Goal: Register for event/course

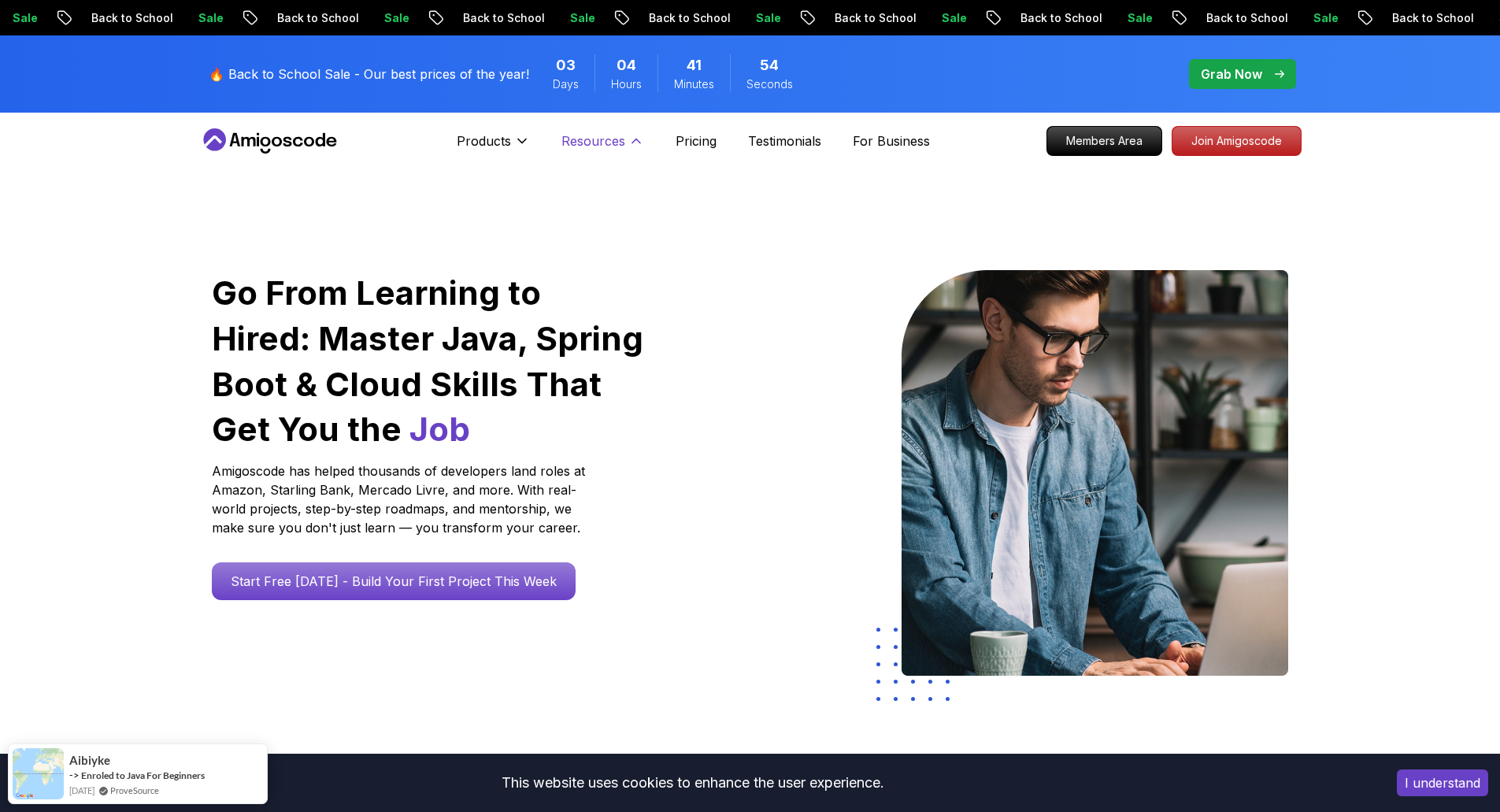
click at [571, 139] on p "Resources" at bounding box center [593, 141] width 63 height 19
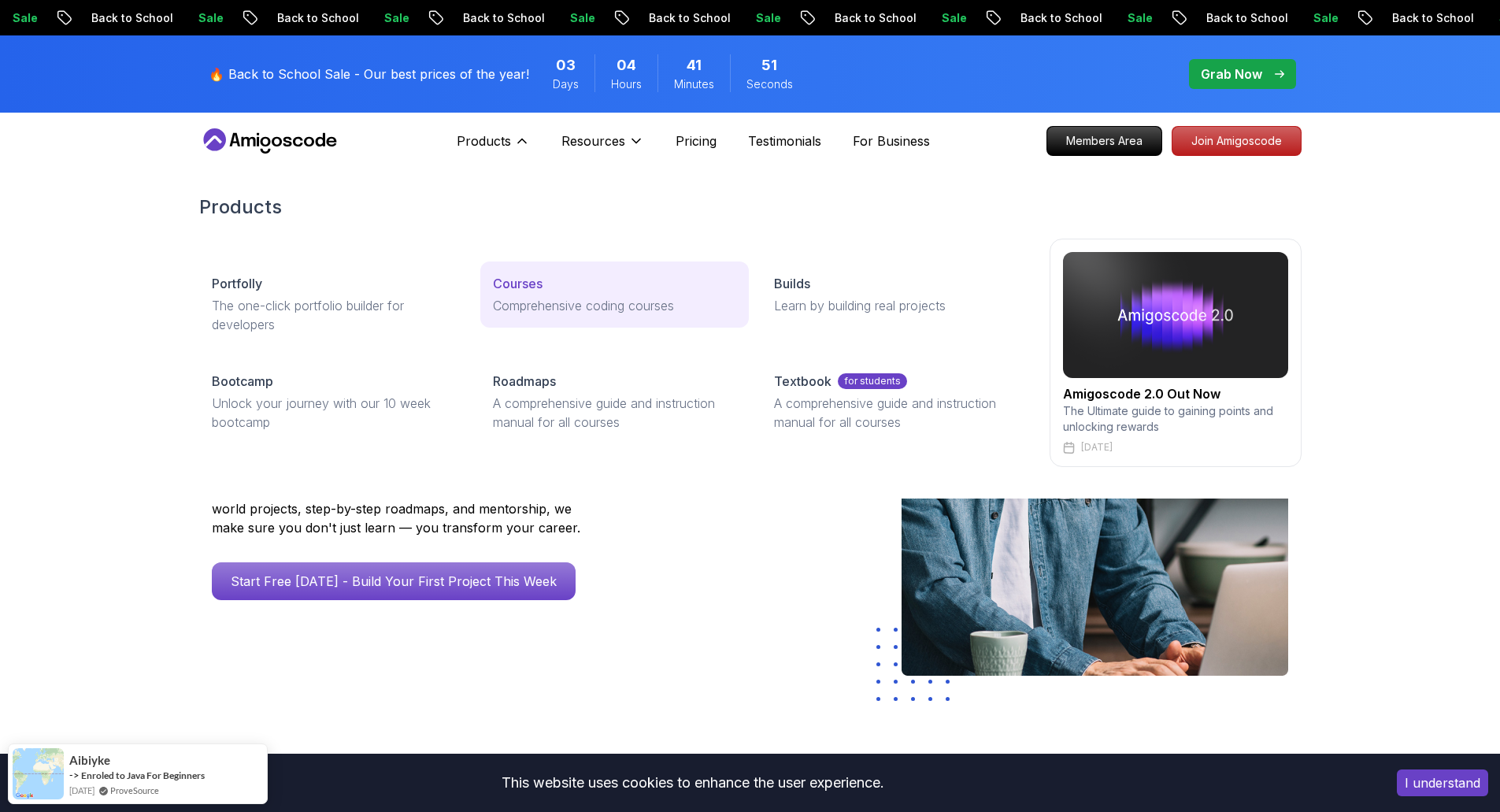
click at [503, 279] on p "Courses" at bounding box center [517, 283] width 49 height 19
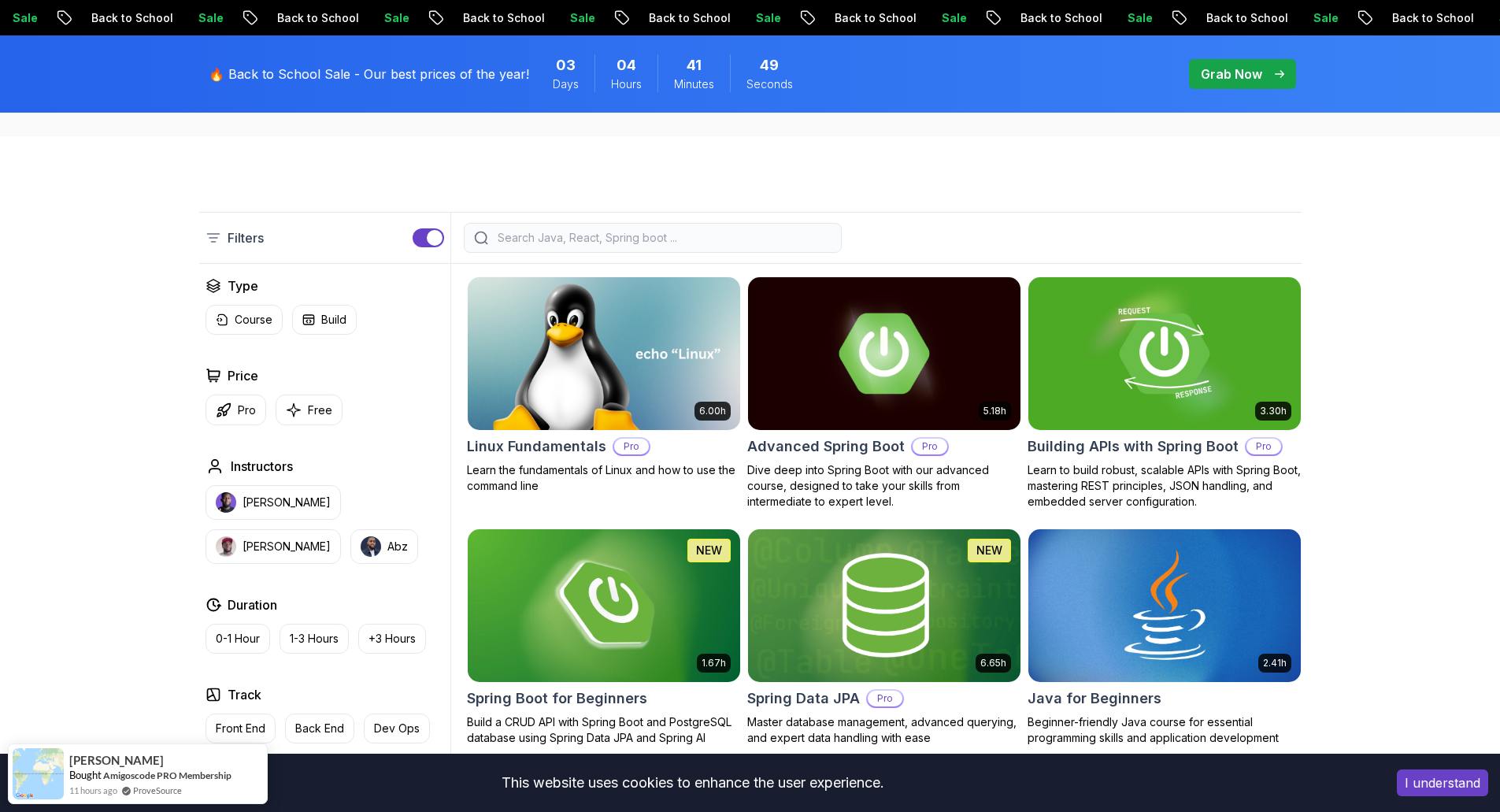
scroll to position [393, 0]
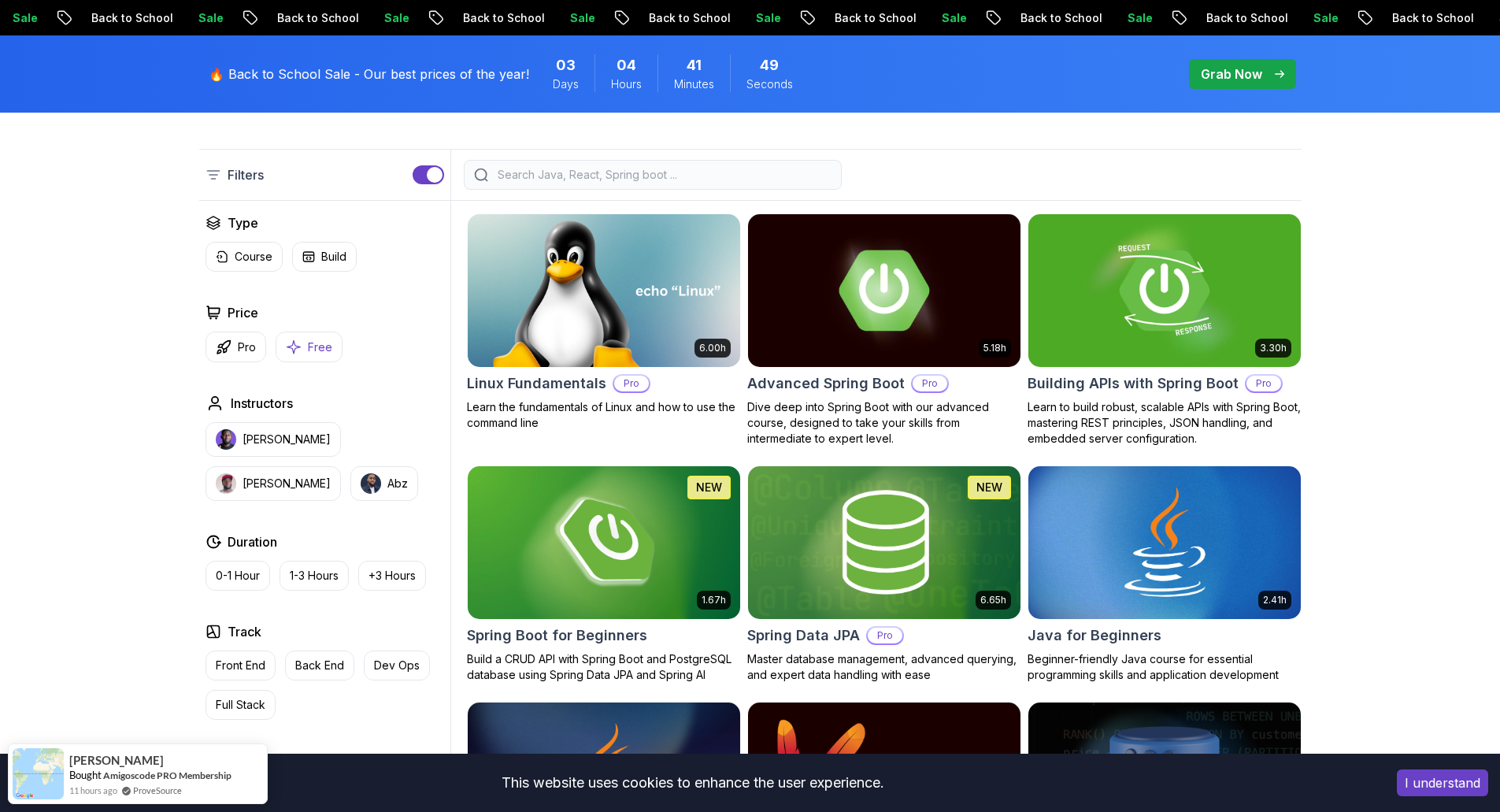
click at [316, 352] on p "Free" at bounding box center [320, 347] width 24 height 16
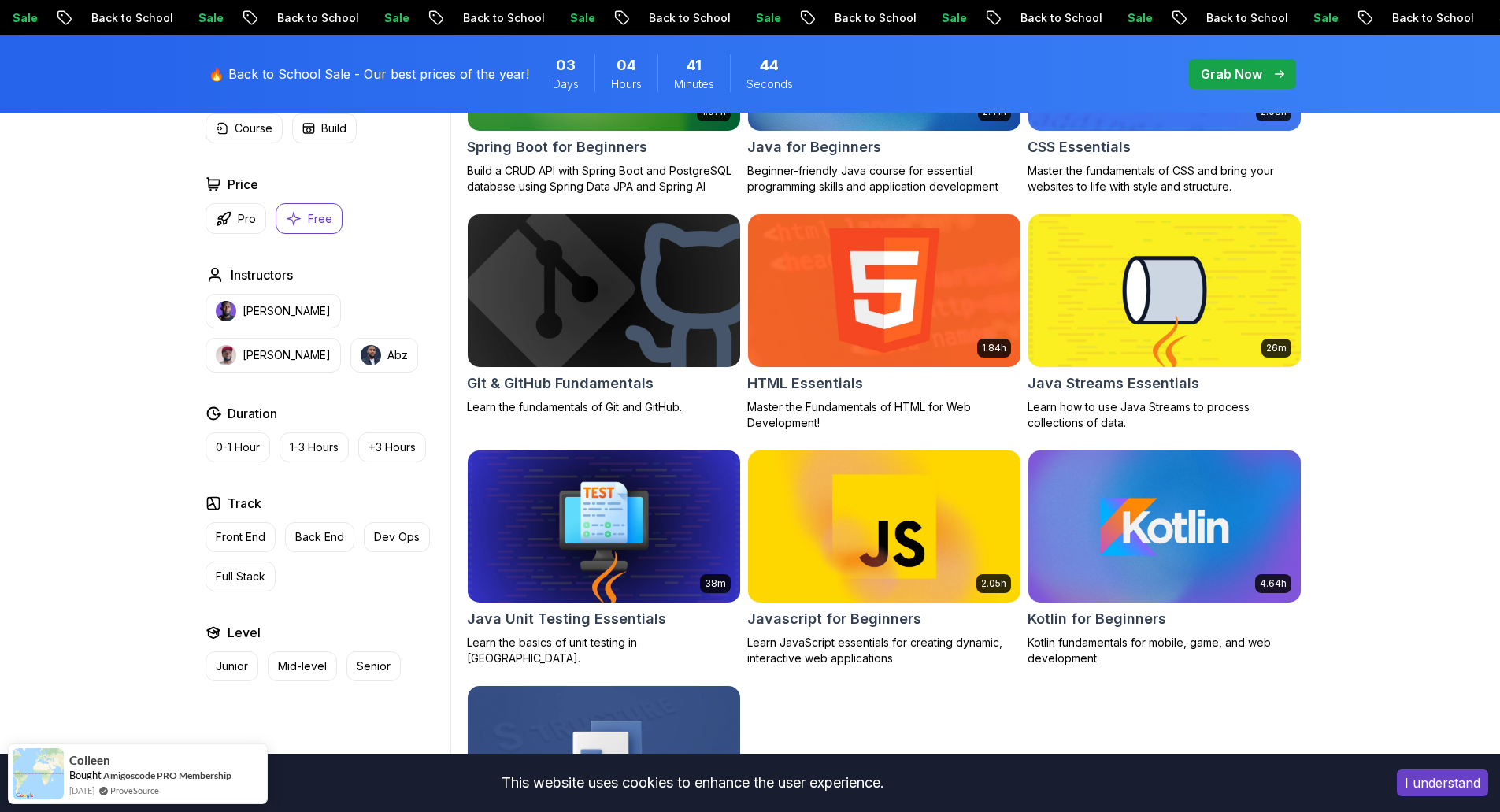
scroll to position [709, 0]
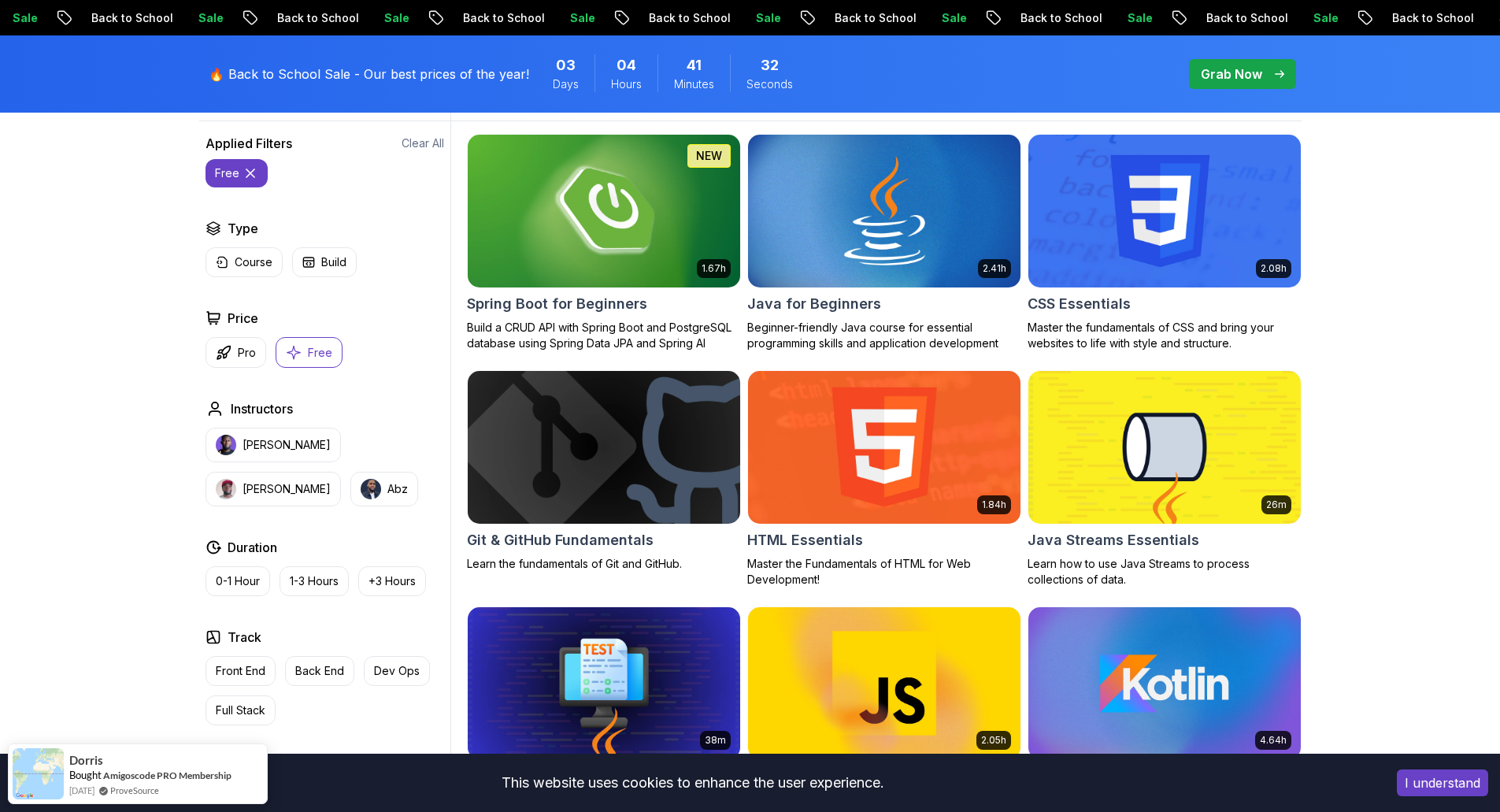
scroll to position [473, 0]
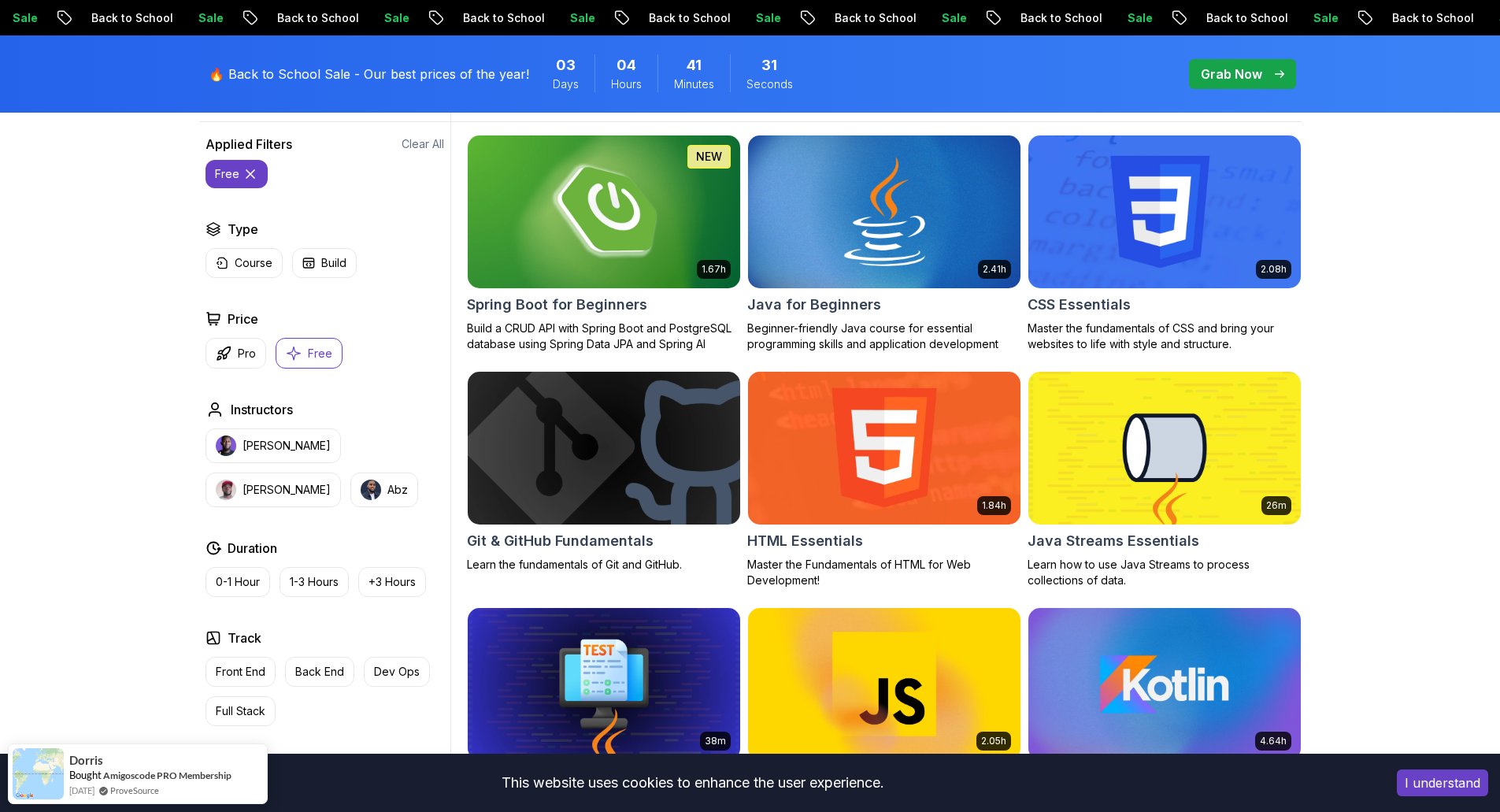
click at [571, 263] on img at bounding box center [603, 211] width 286 height 159
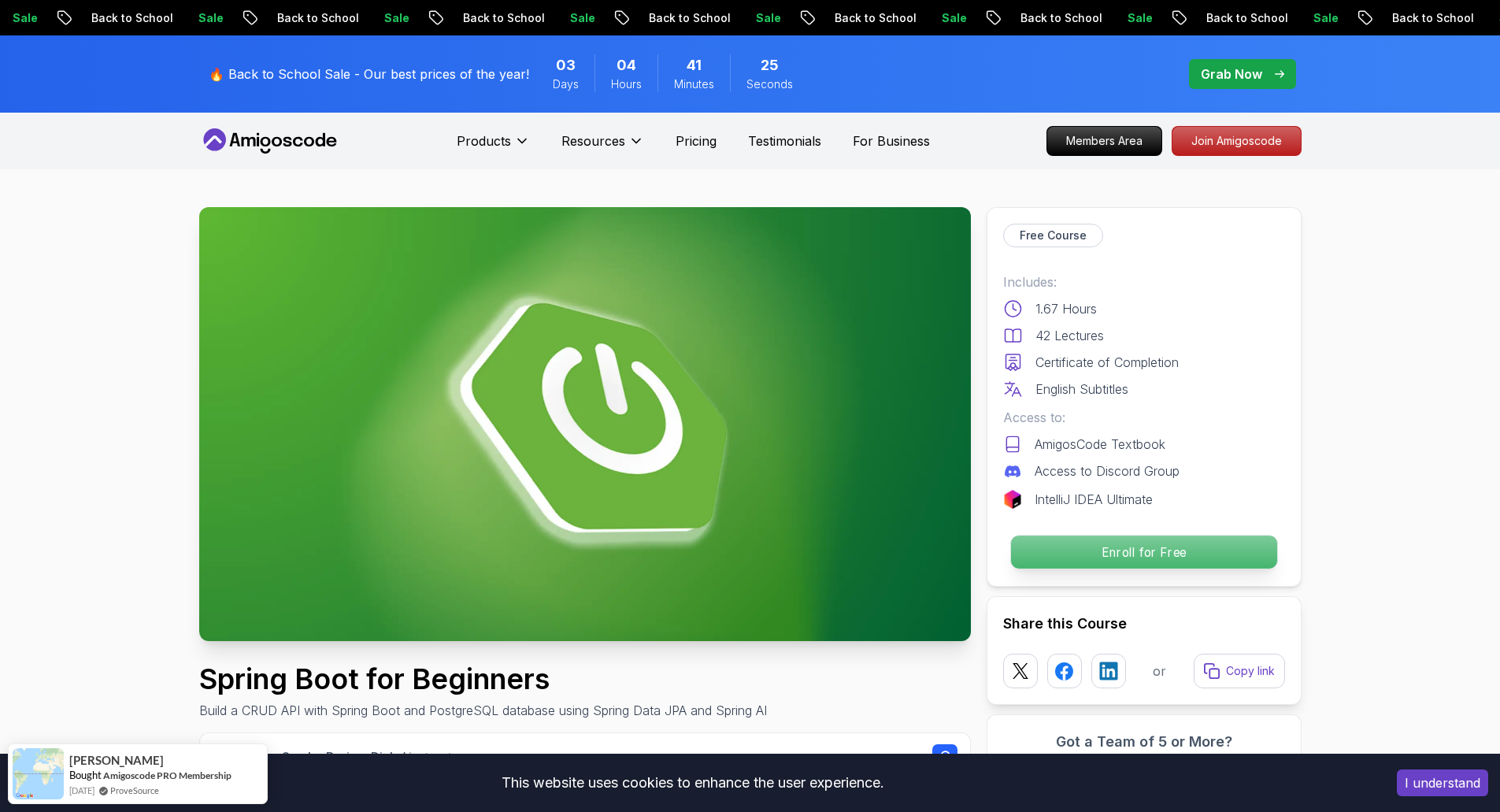
click at [1122, 557] on p "Enroll for Free" at bounding box center [1144, 551] width 267 height 33
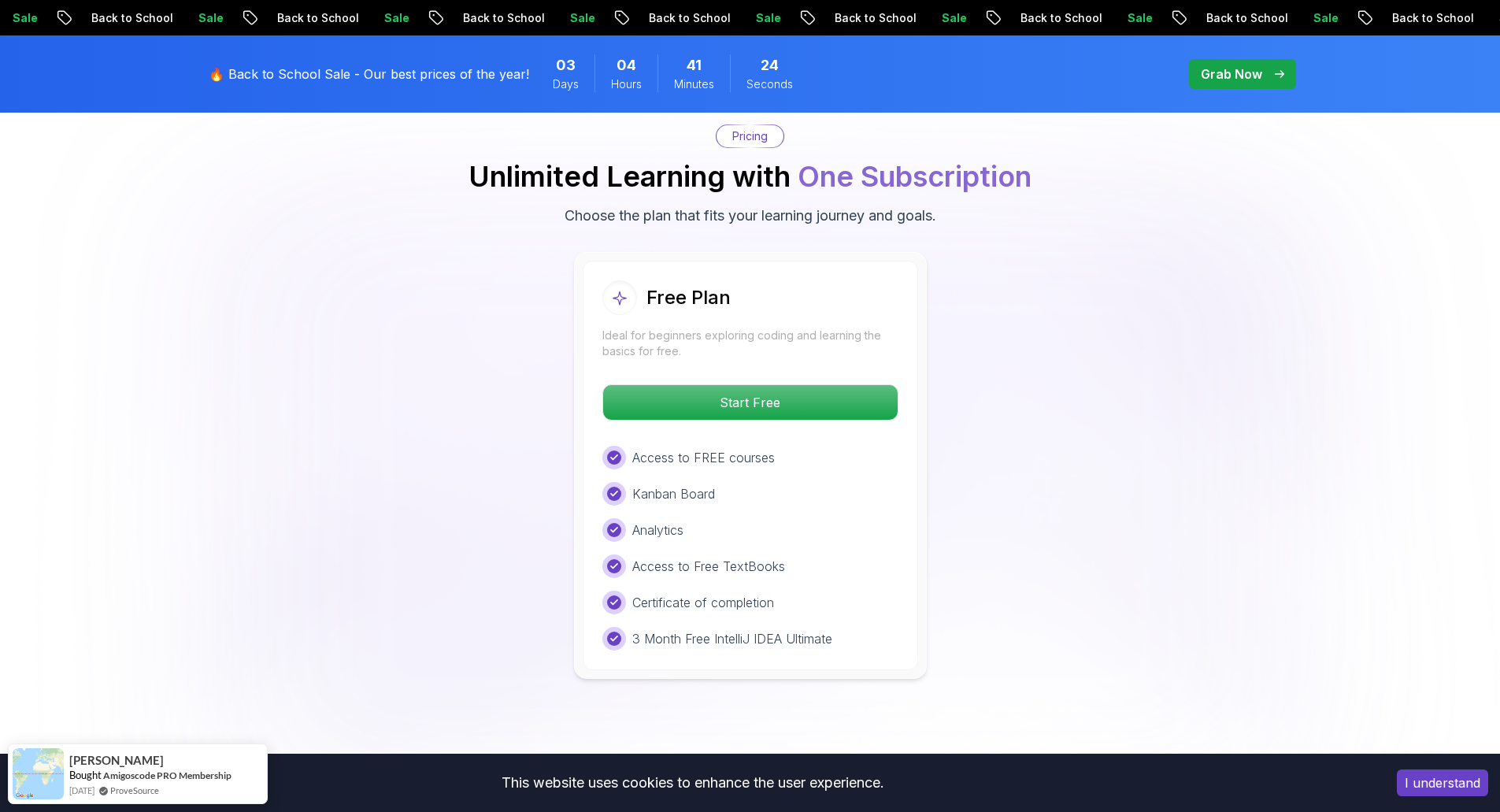
scroll to position [3205, 0]
click at [783, 384] on p "Start Free" at bounding box center [750, 400] width 280 height 33
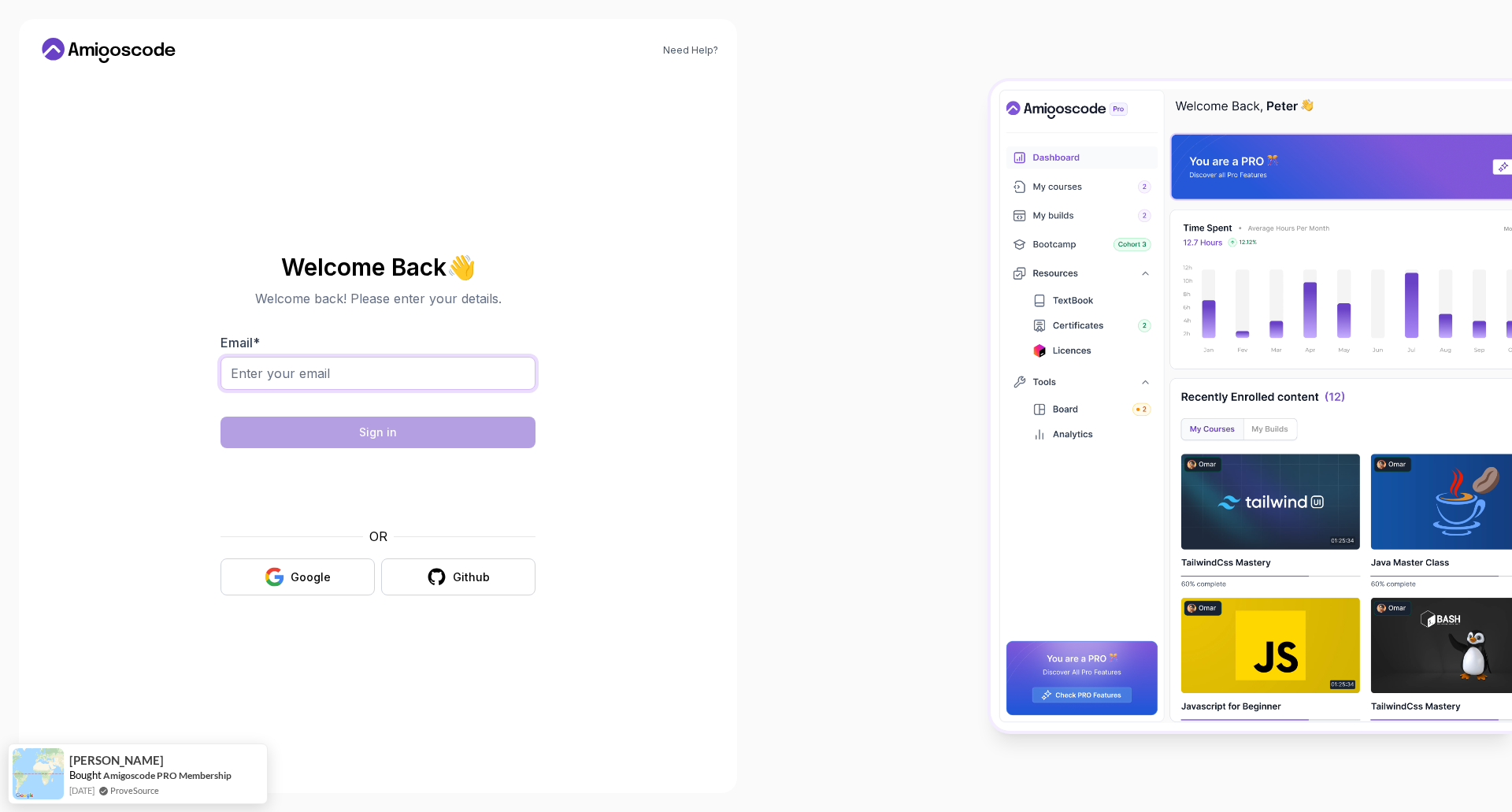
click at [357, 372] on input "Email *" at bounding box center [378, 373] width 315 height 33
click at [970, 364] on div at bounding box center [1134, 406] width 756 height 812
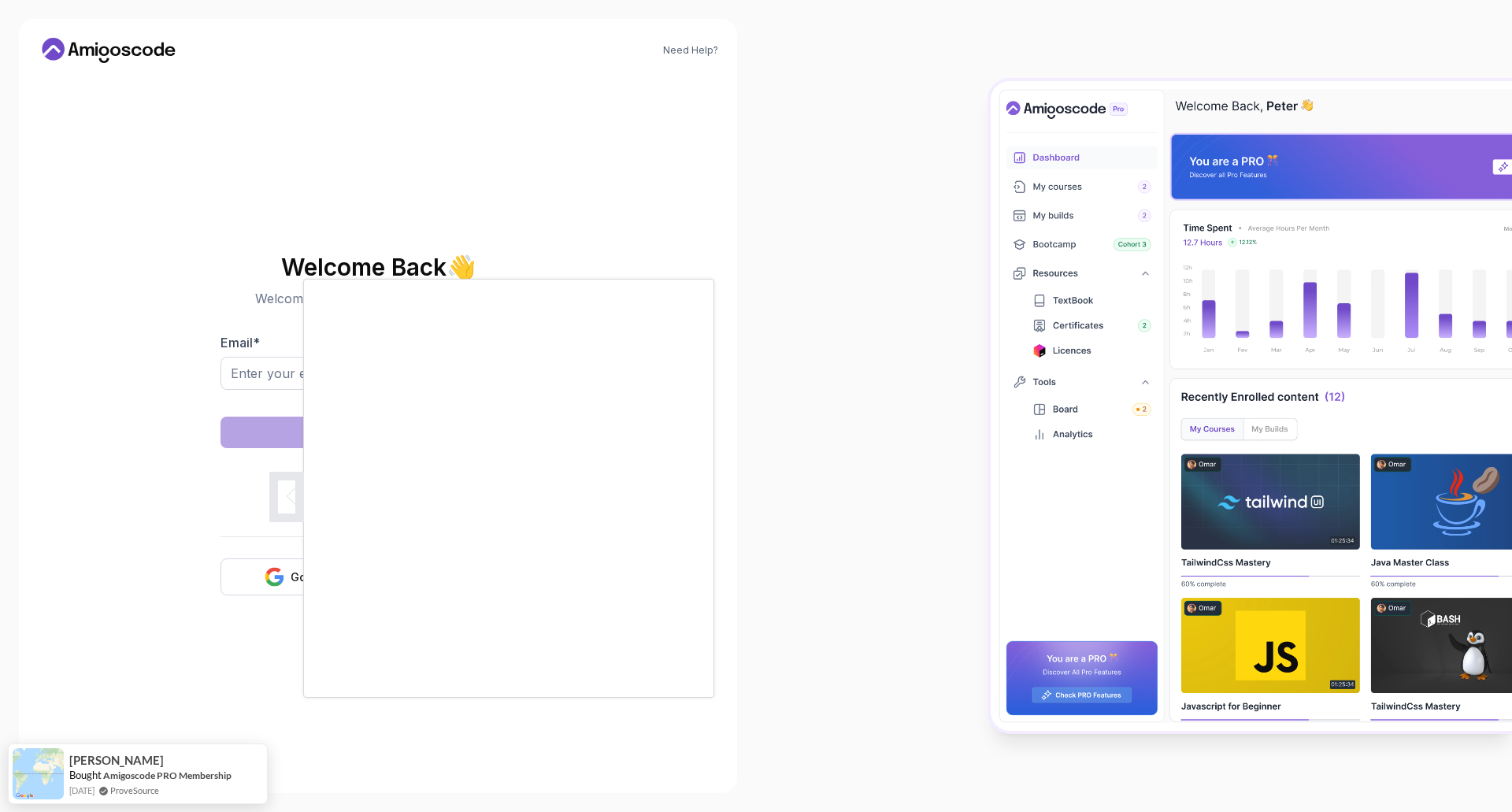
click at [175, 463] on div at bounding box center [756, 406] width 1512 height 812
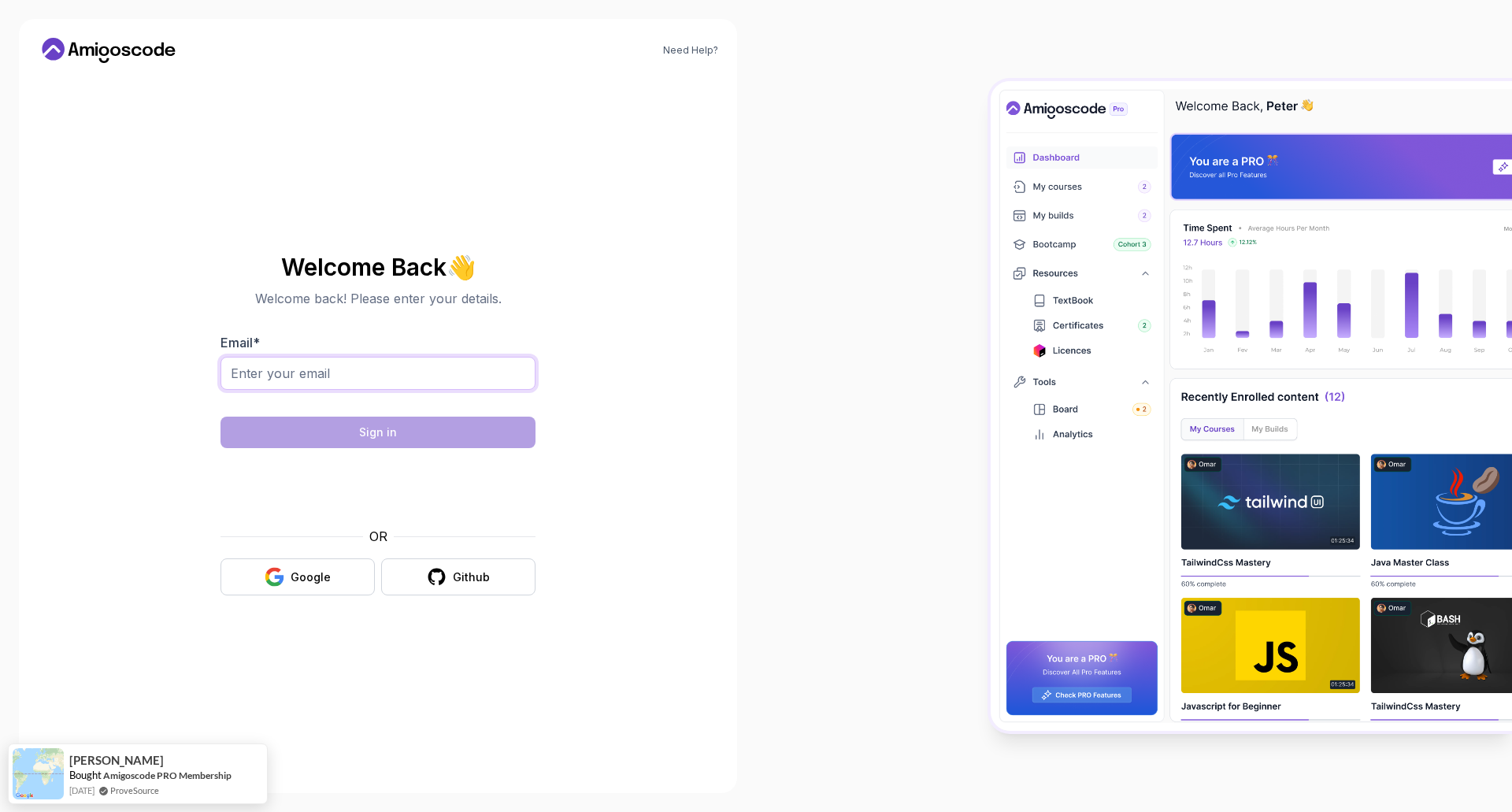
click at [318, 374] on input "Email *" at bounding box center [378, 373] width 315 height 33
click at [255, 322] on div "Welcome Back 👋 Welcome back! Please enter your details. Email * Sign in OR Goog…" at bounding box center [378, 425] width 315 height 341
click at [321, 364] on input "Email *" at bounding box center [378, 373] width 315 height 33
type input "[EMAIL_ADDRESS][DOMAIN_NAME]"
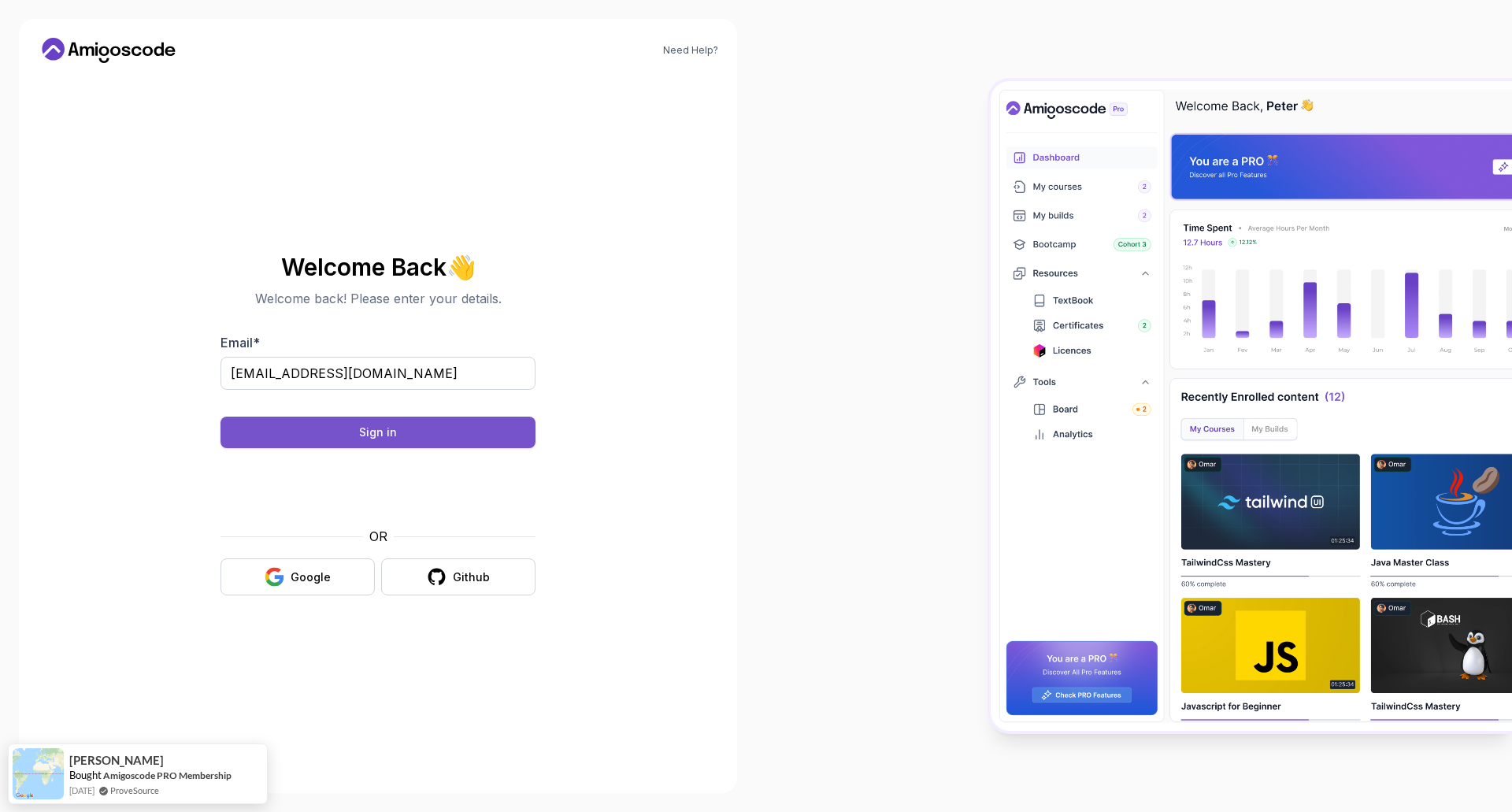
click at [419, 434] on button "Sign in" at bounding box center [378, 433] width 315 height 32
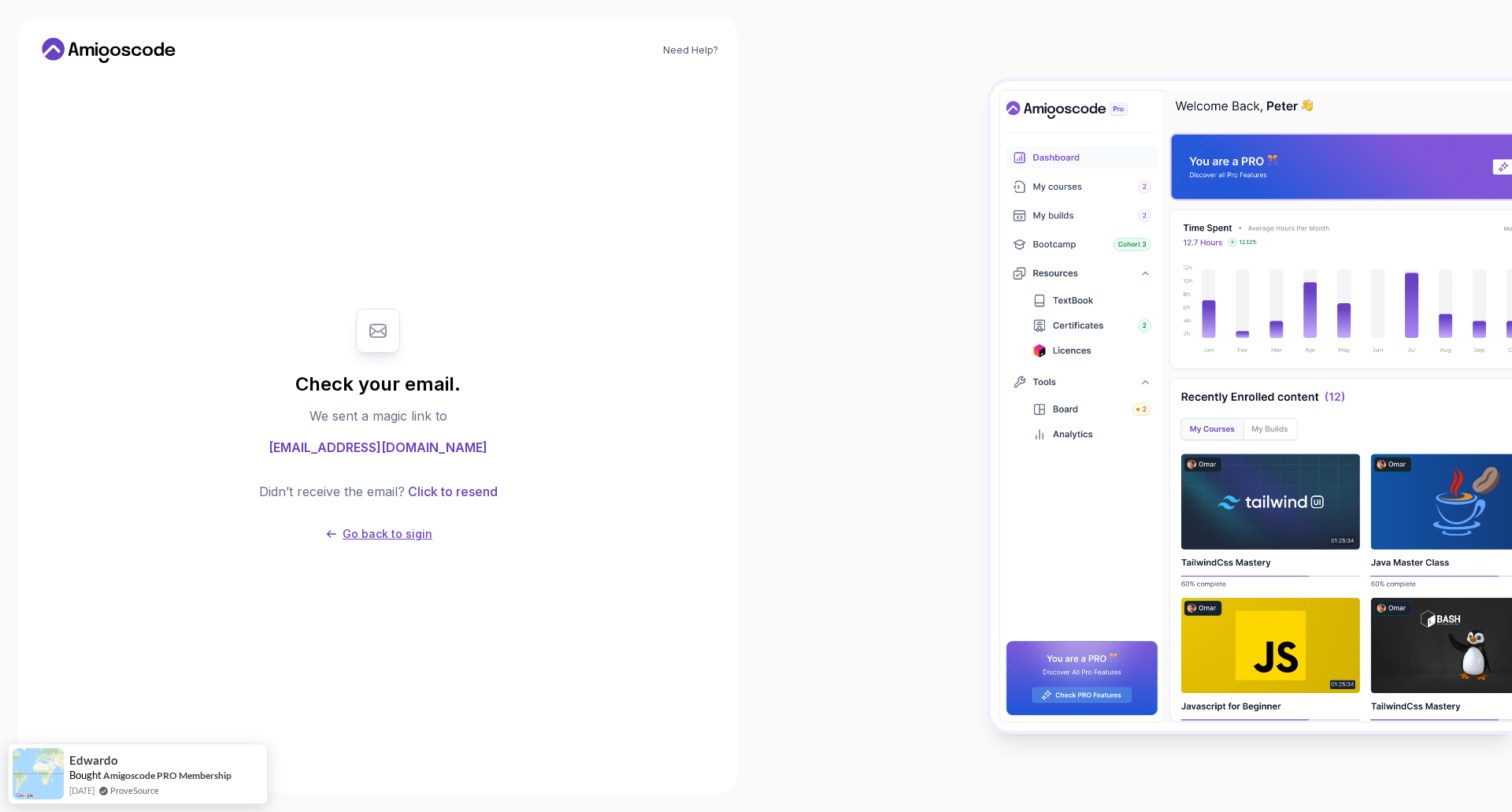
click at [398, 530] on p "Go back to sigin" at bounding box center [387, 533] width 89 height 16
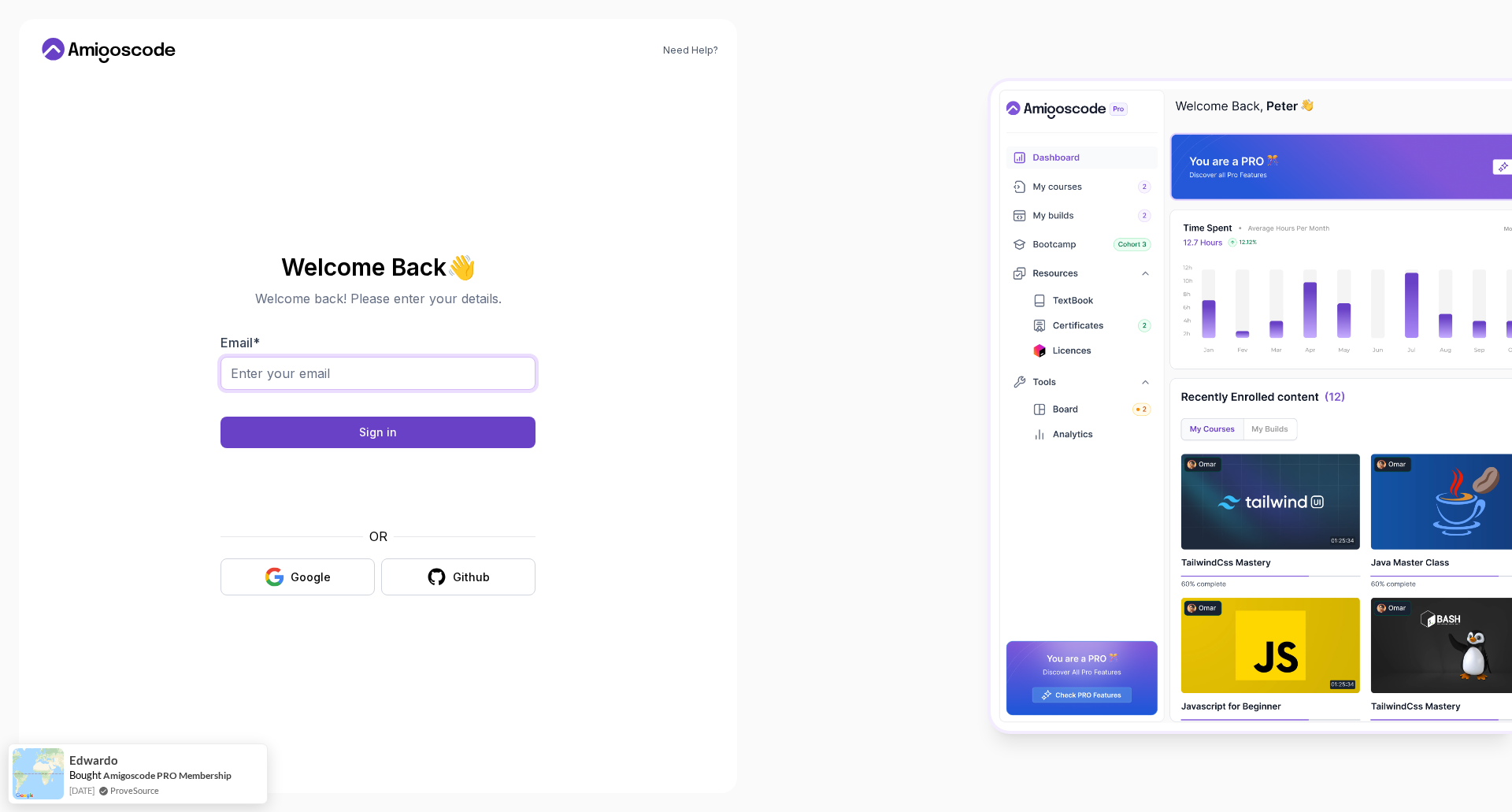
click at [336, 381] on input "Email *" at bounding box center [378, 373] width 315 height 33
click at [200, 370] on section "Welcome Back 👋 Welcome back! Please enter your details. Email * Sign in OR Goog…" at bounding box center [378, 425] width 529 height 373
click at [329, 377] on input "Email *" at bounding box center [378, 373] width 315 height 33
type input "[EMAIL_ADDRESS][DOMAIN_NAME]"
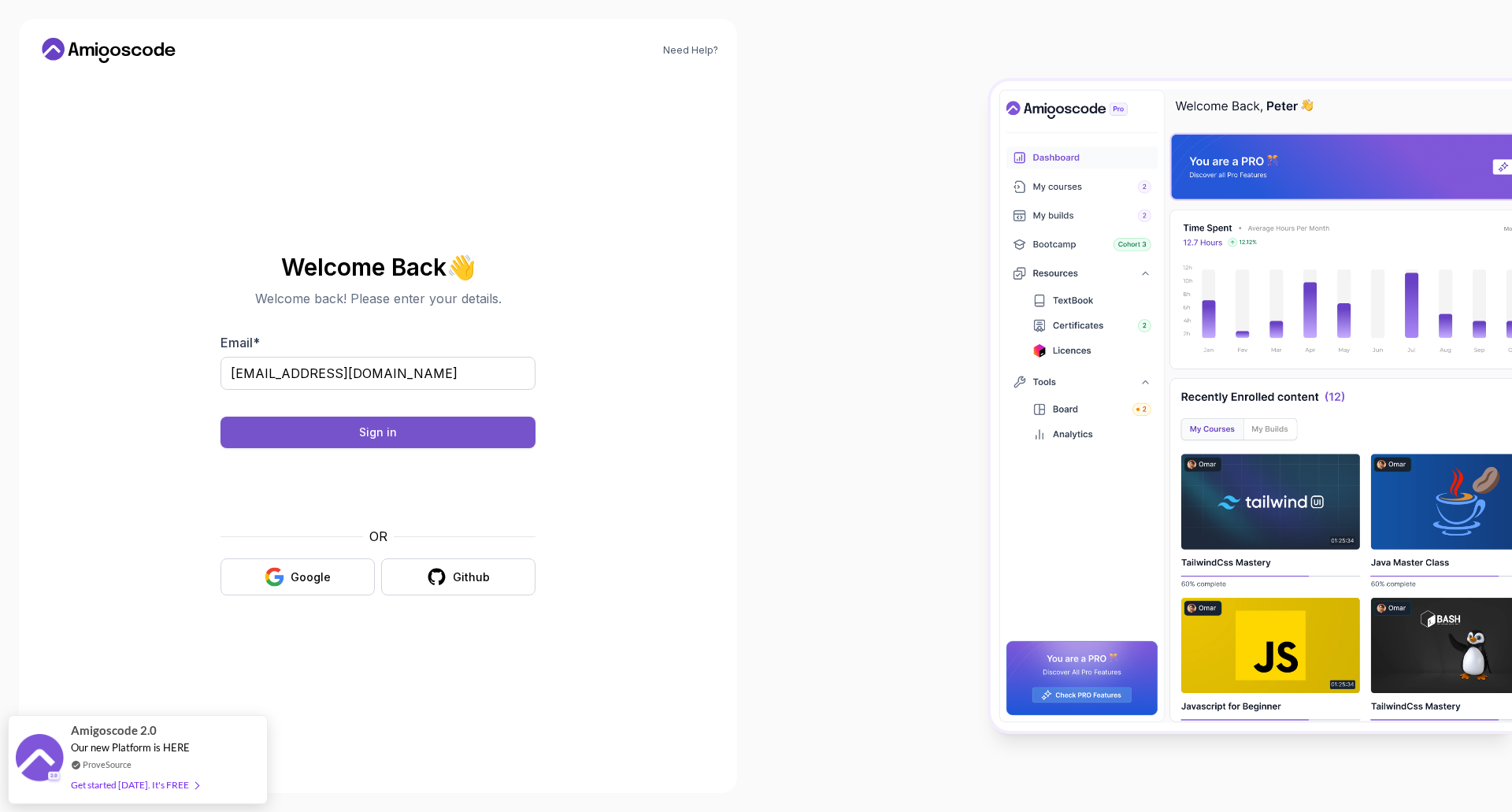
click at [388, 422] on button "Sign in" at bounding box center [378, 433] width 315 height 32
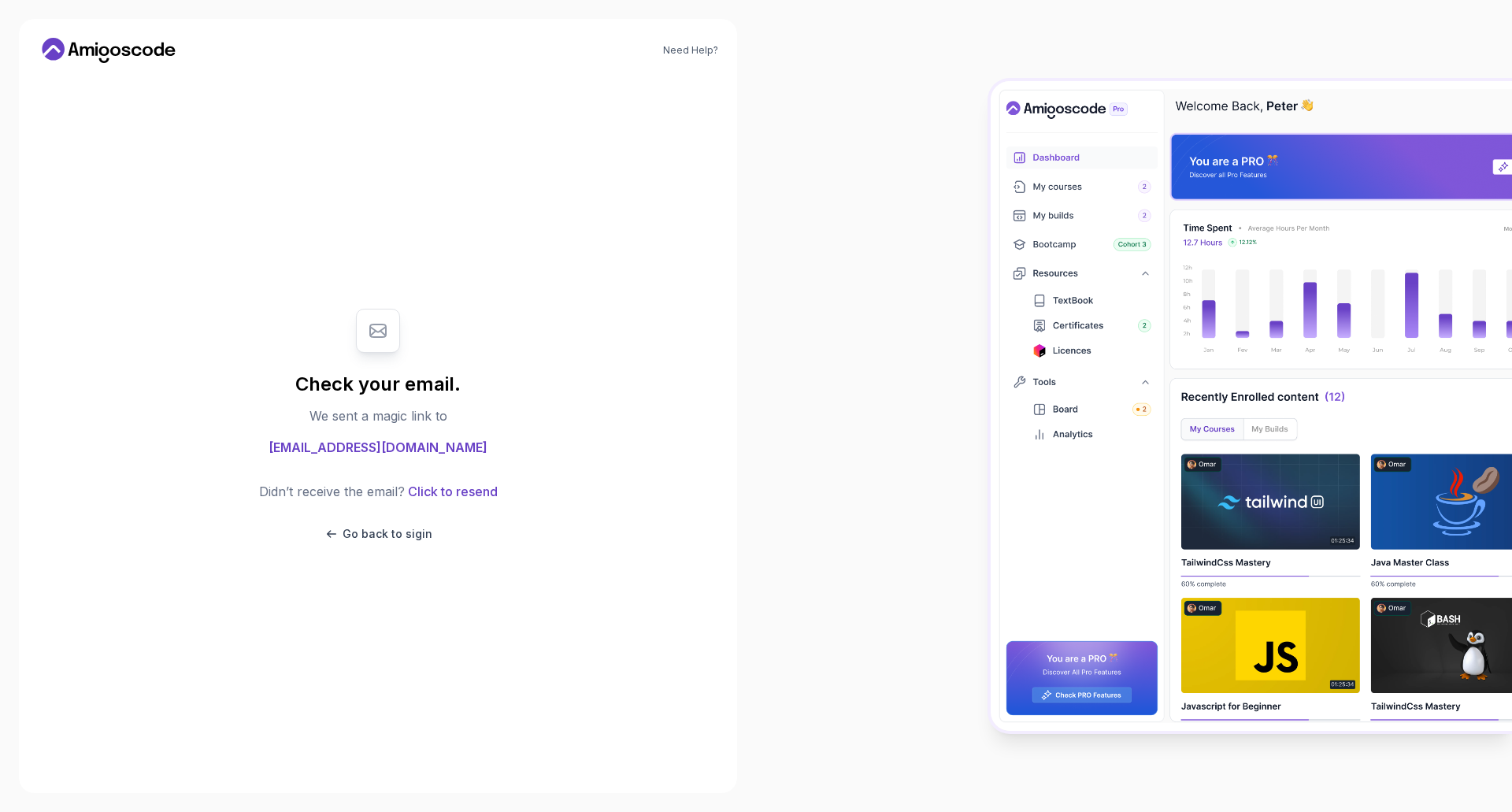
click at [103, 45] on icon at bounding box center [109, 50] width 142 height 25
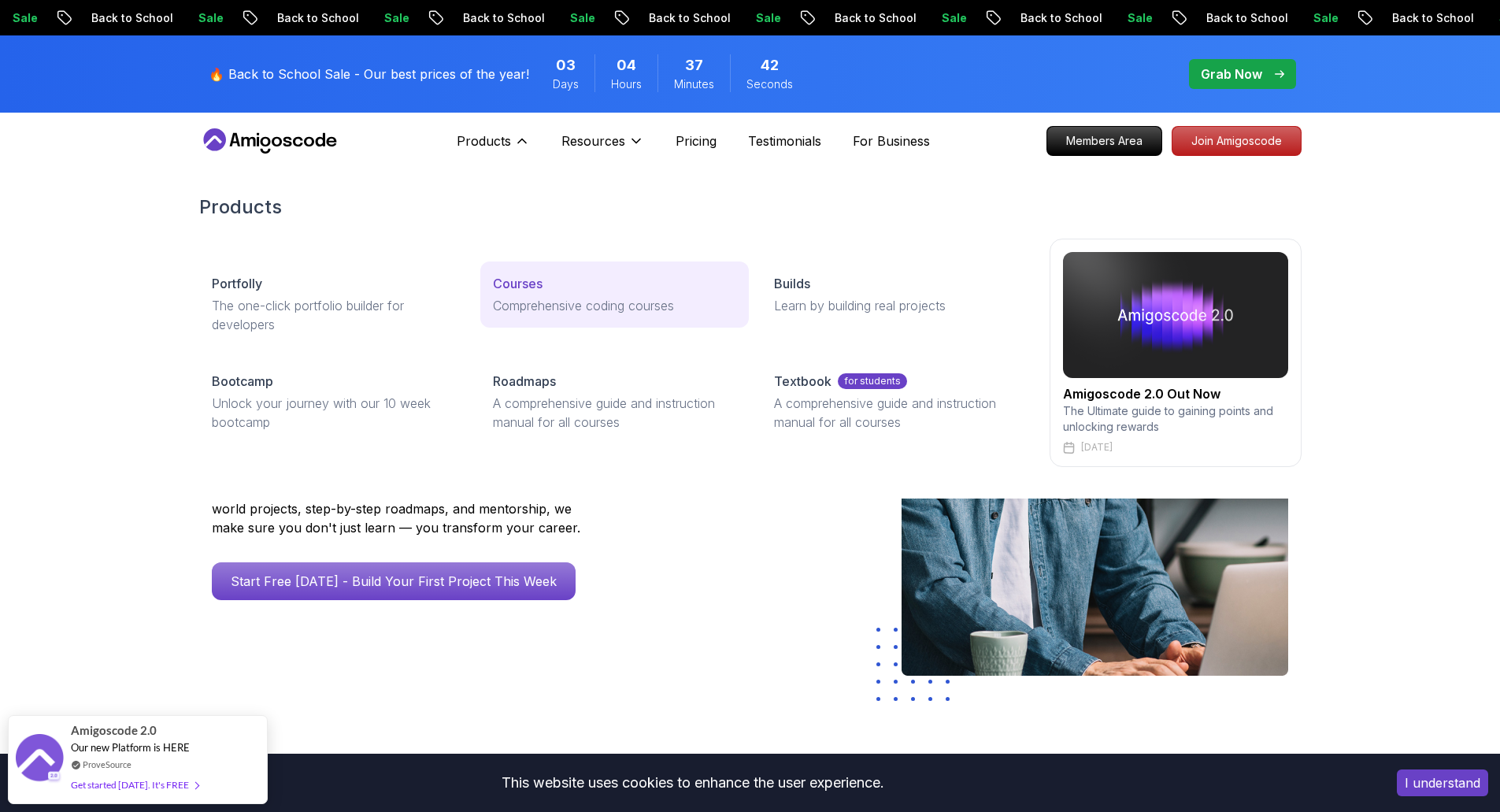
click at [574, 296] on link "Courses Comprehensive coding courses" at bounding box center [614, 294] width 268 height 66
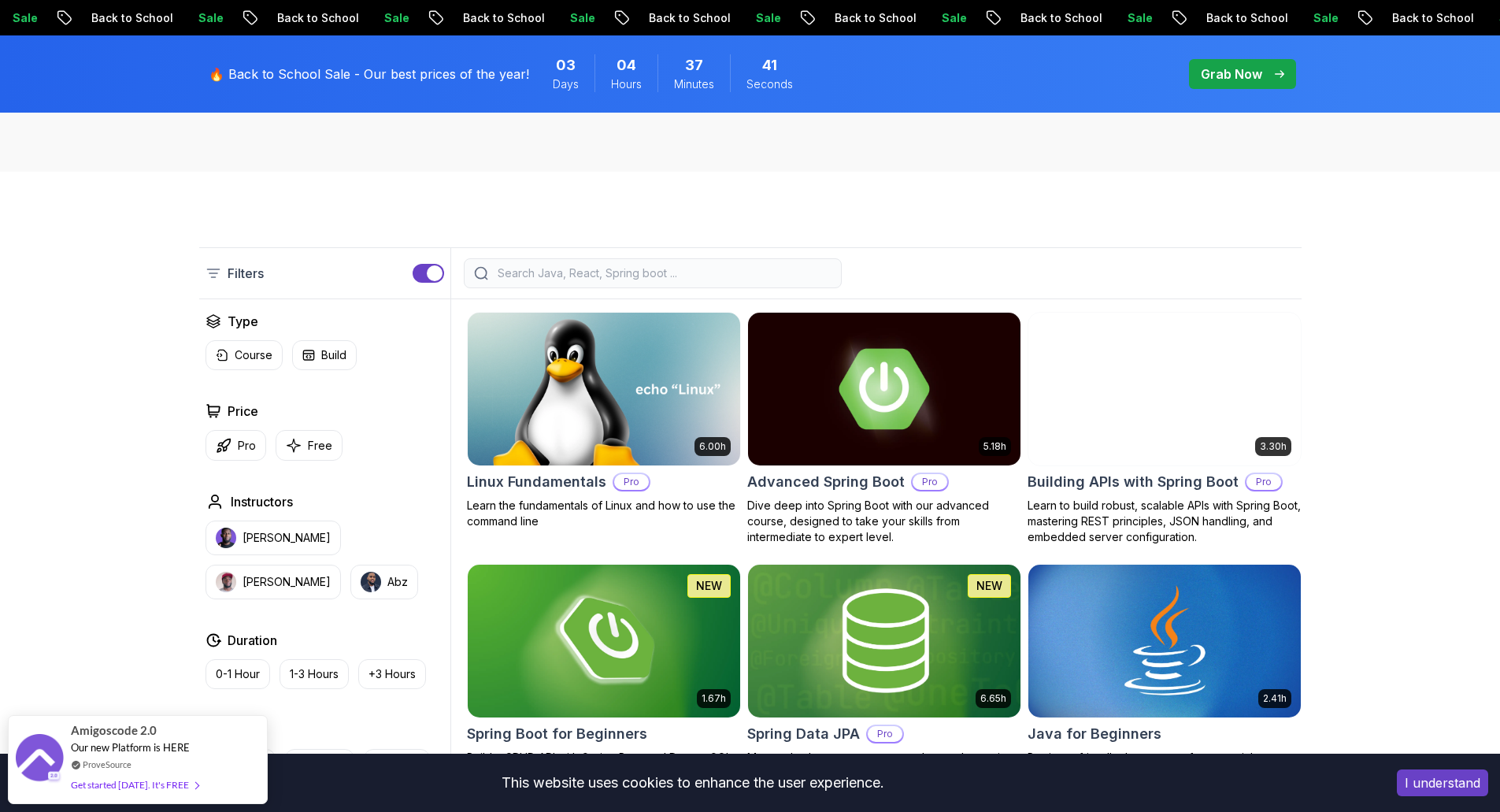
scroll to position [315, 0]
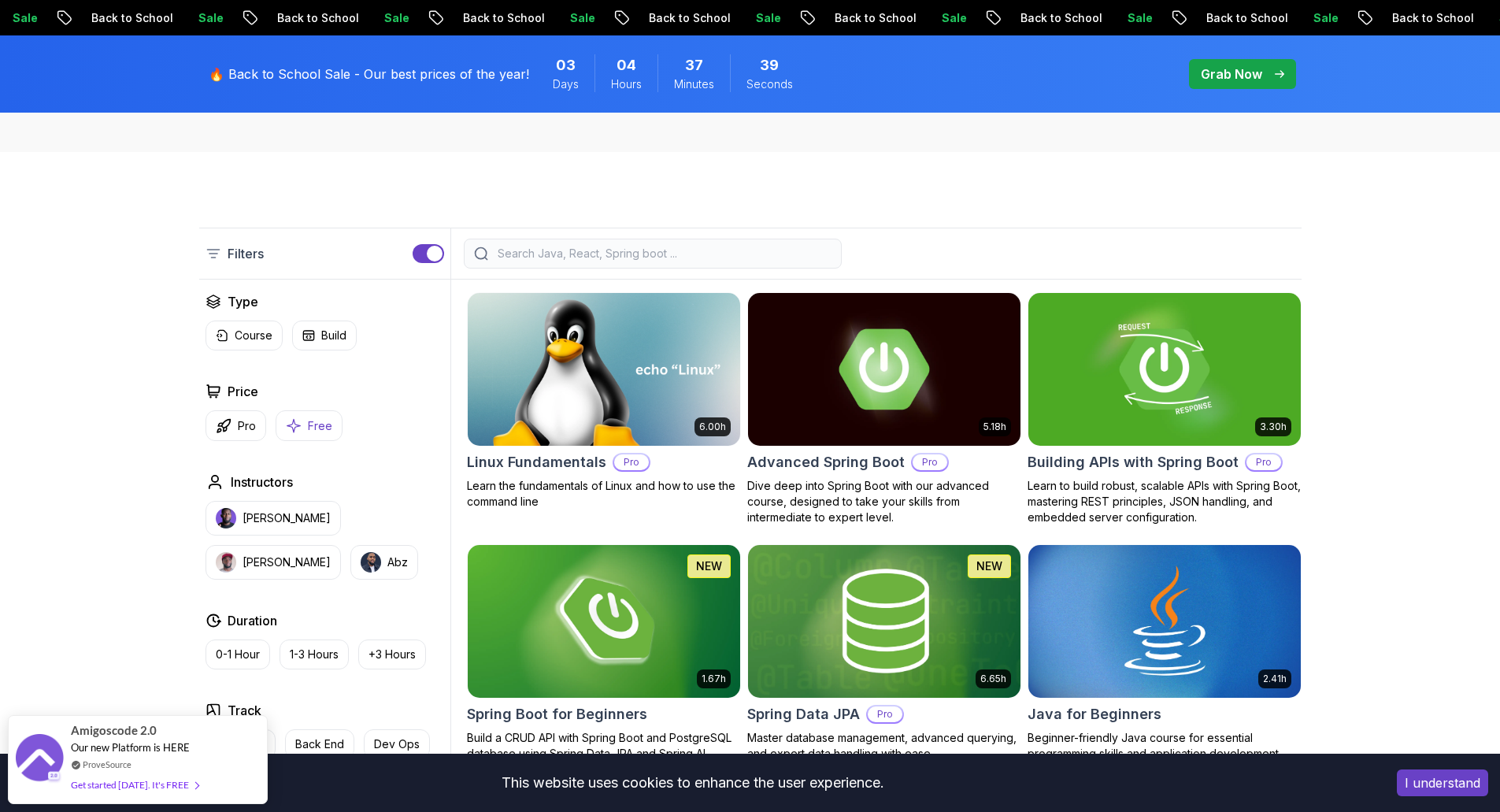
click at [318, 436] on button "Free" at bounding box center [310, 425] width 67 height 31
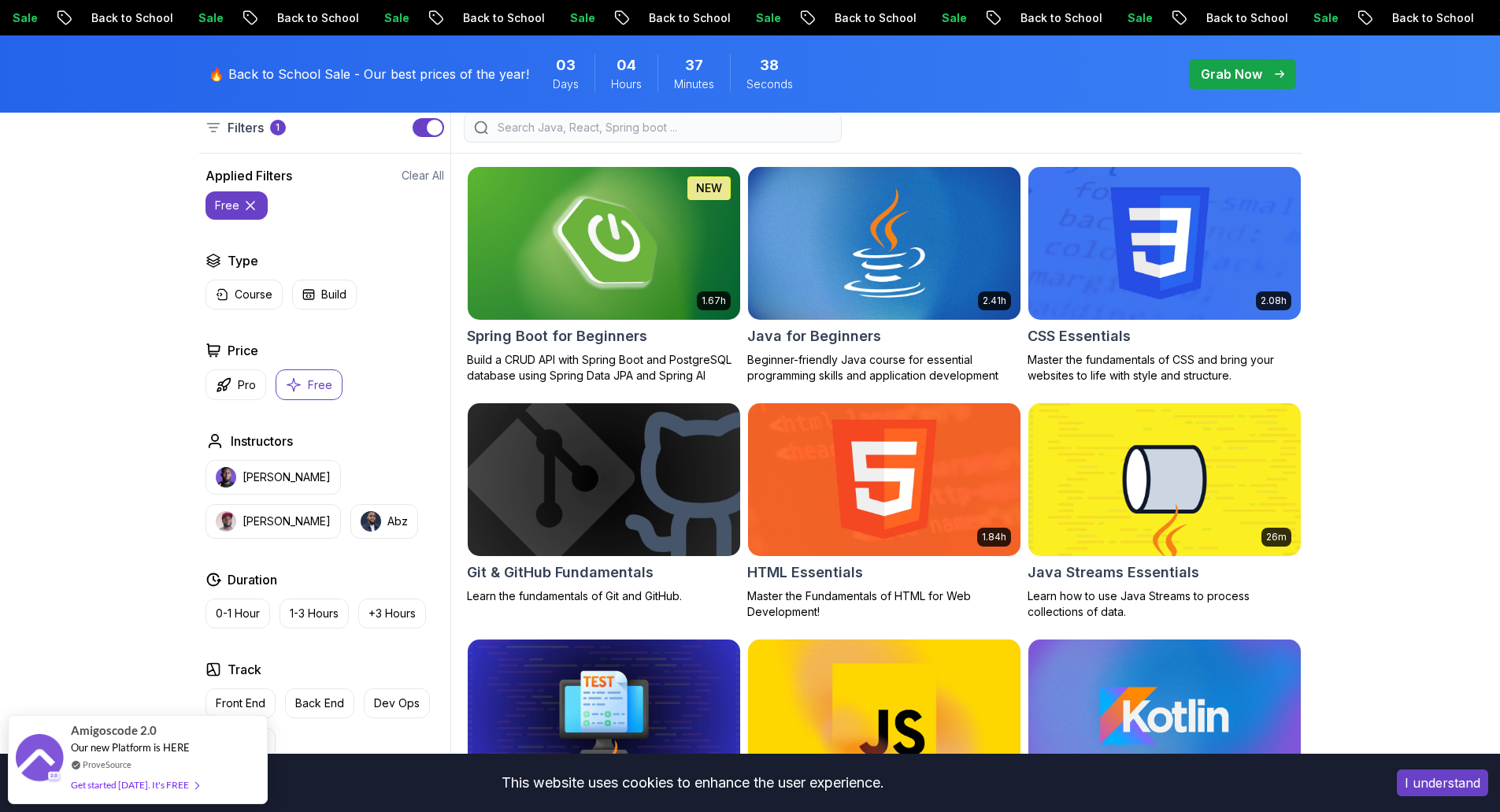
scroll to position [473, 0]
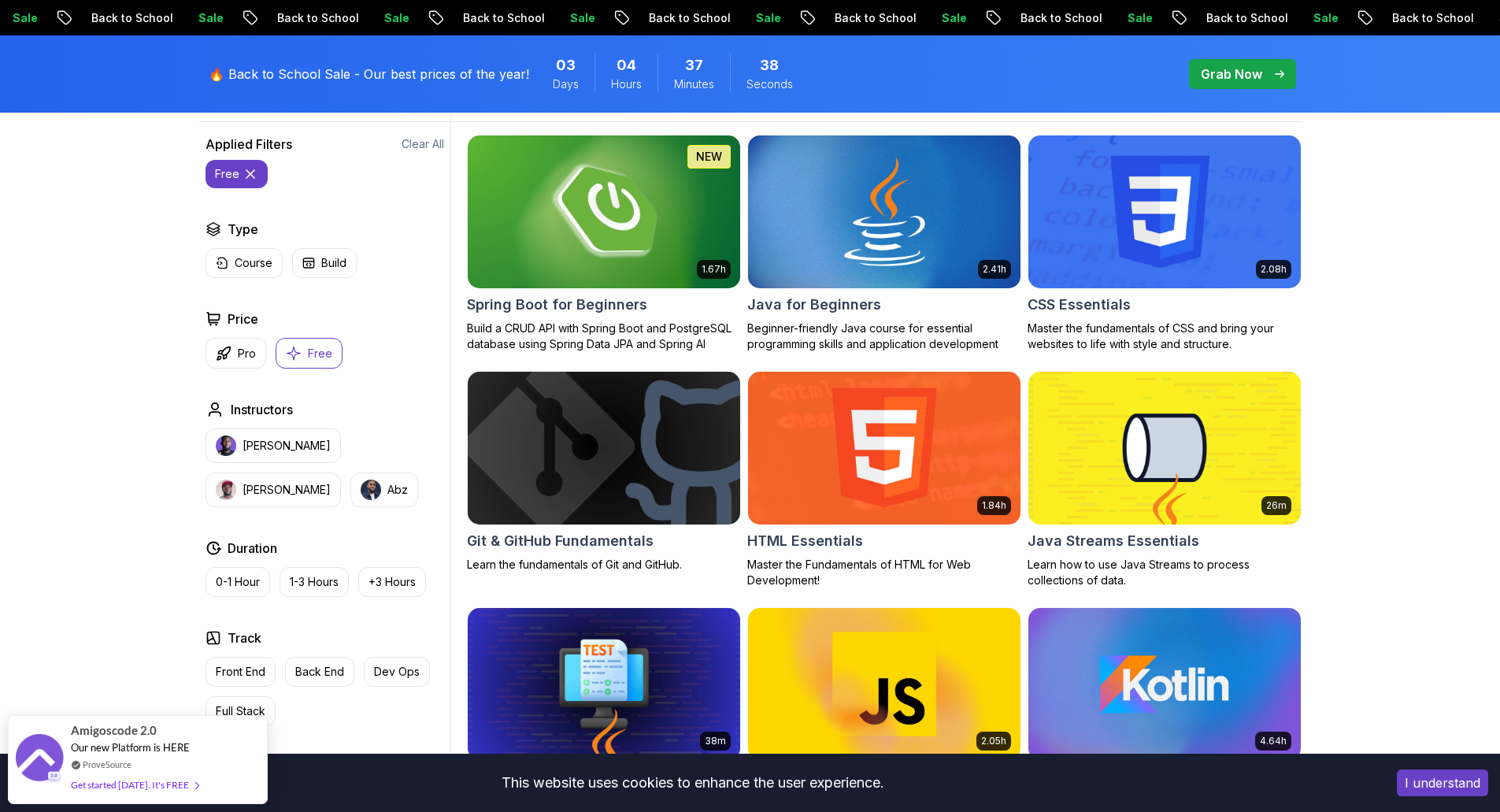
click at [567, 251] on img at bounding box center [603, 211] width 286 height 159
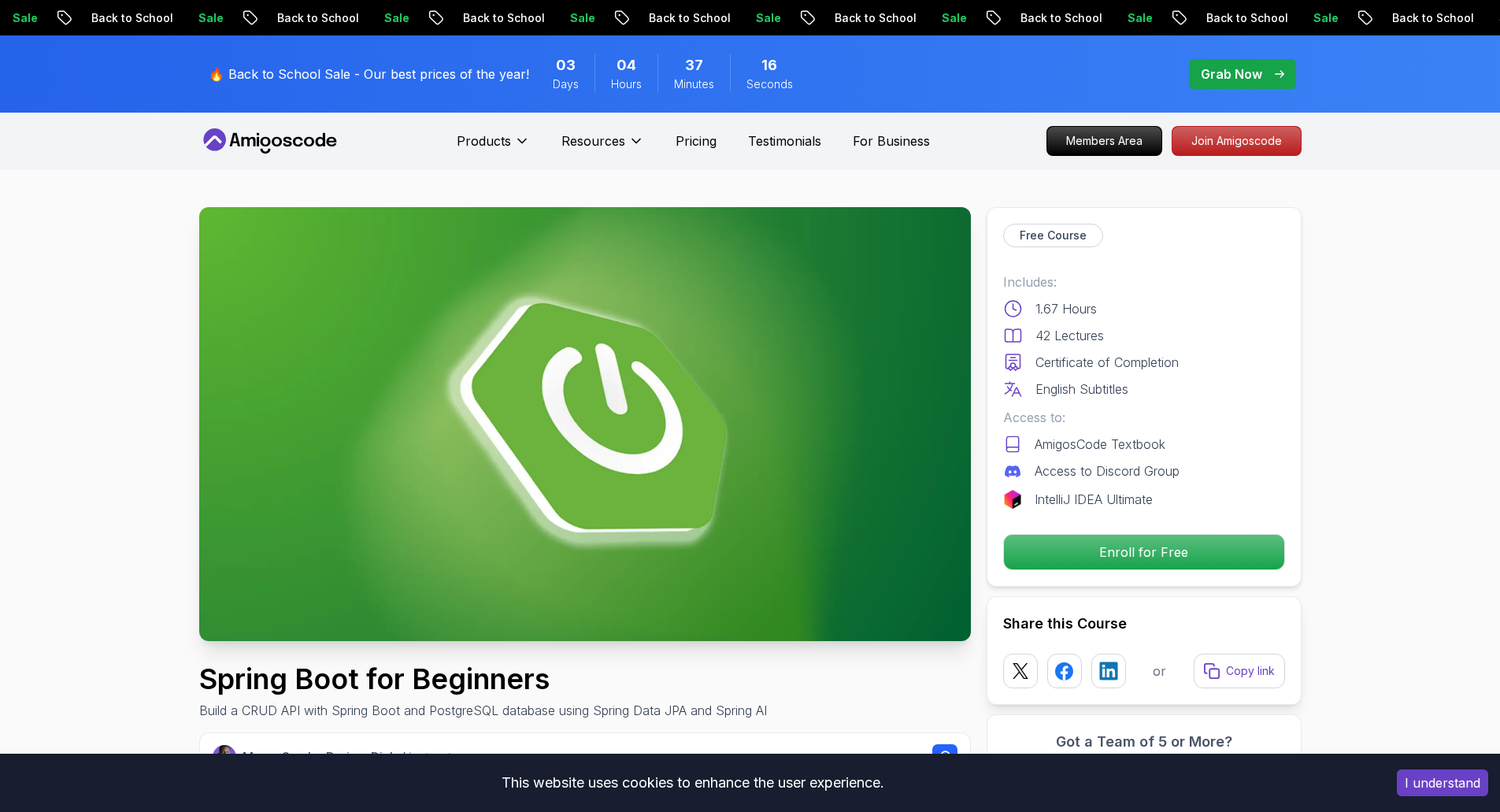
click at [1229, 542] on p "Enroll for Free" at bounding box center [1144, 551] width 267 height 33
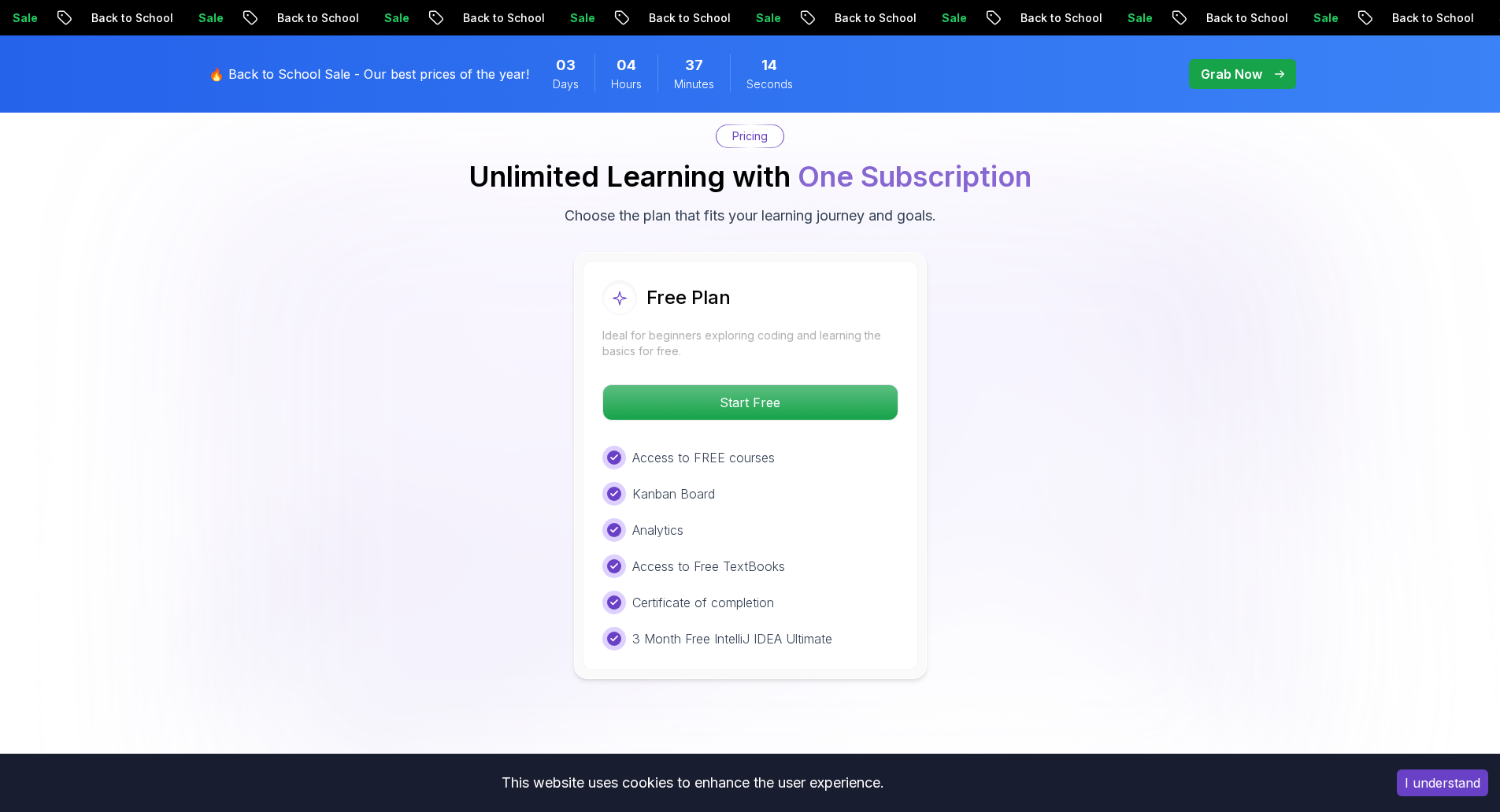
scroll to position [3205, 0]
click at [808, 384] on p "Start Free" at bounding box center [750, 400] width 280 height 33
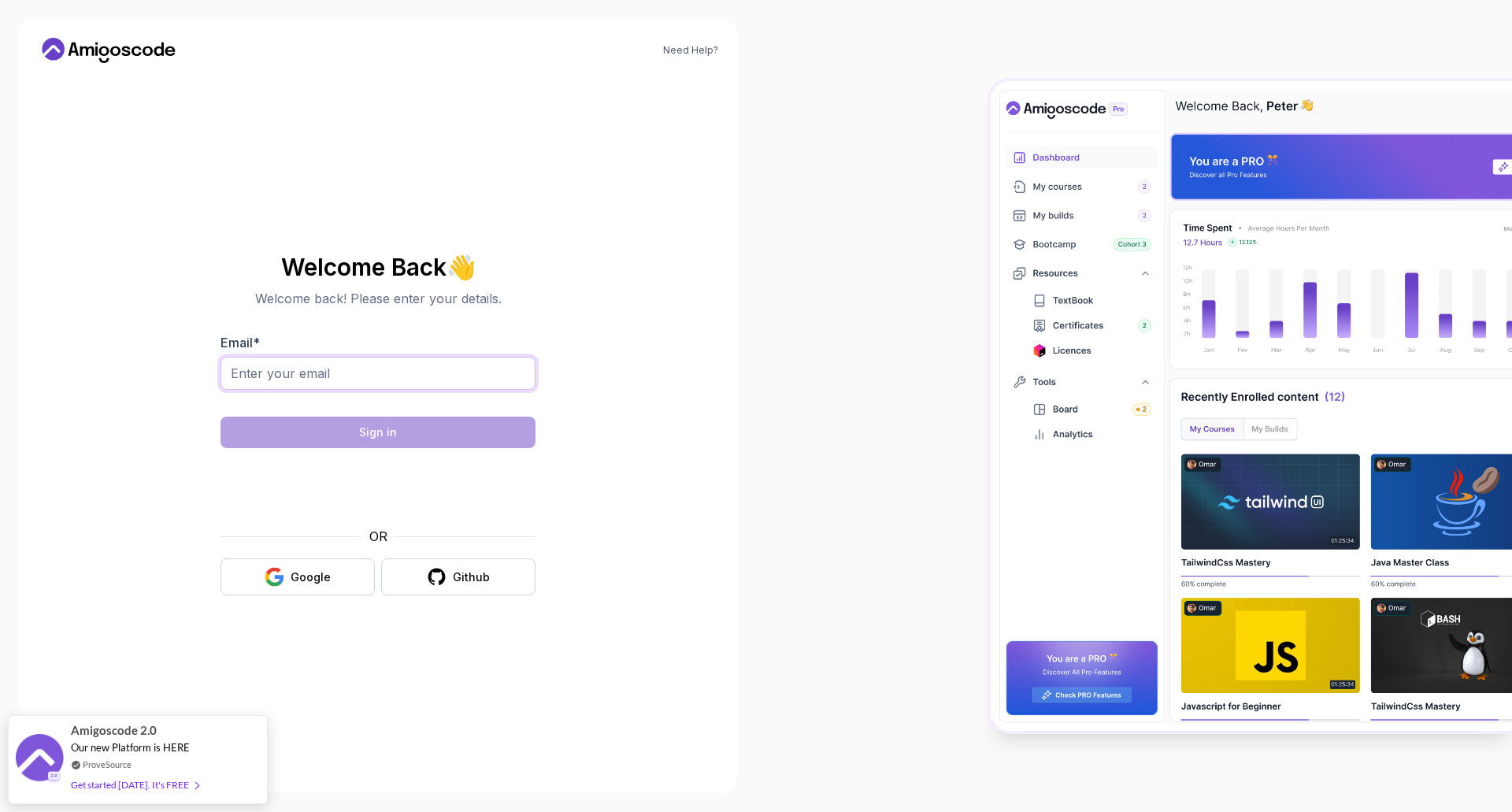
click at [342, 371] on input "Email *" at bounding box center [378, 373] width 315 height 33
click at [885, 220] on div at bounding box center [1134, 406] width 756 height 812
click at [126, 46] on icon at bounding box center [109, 50] width 142 height 25
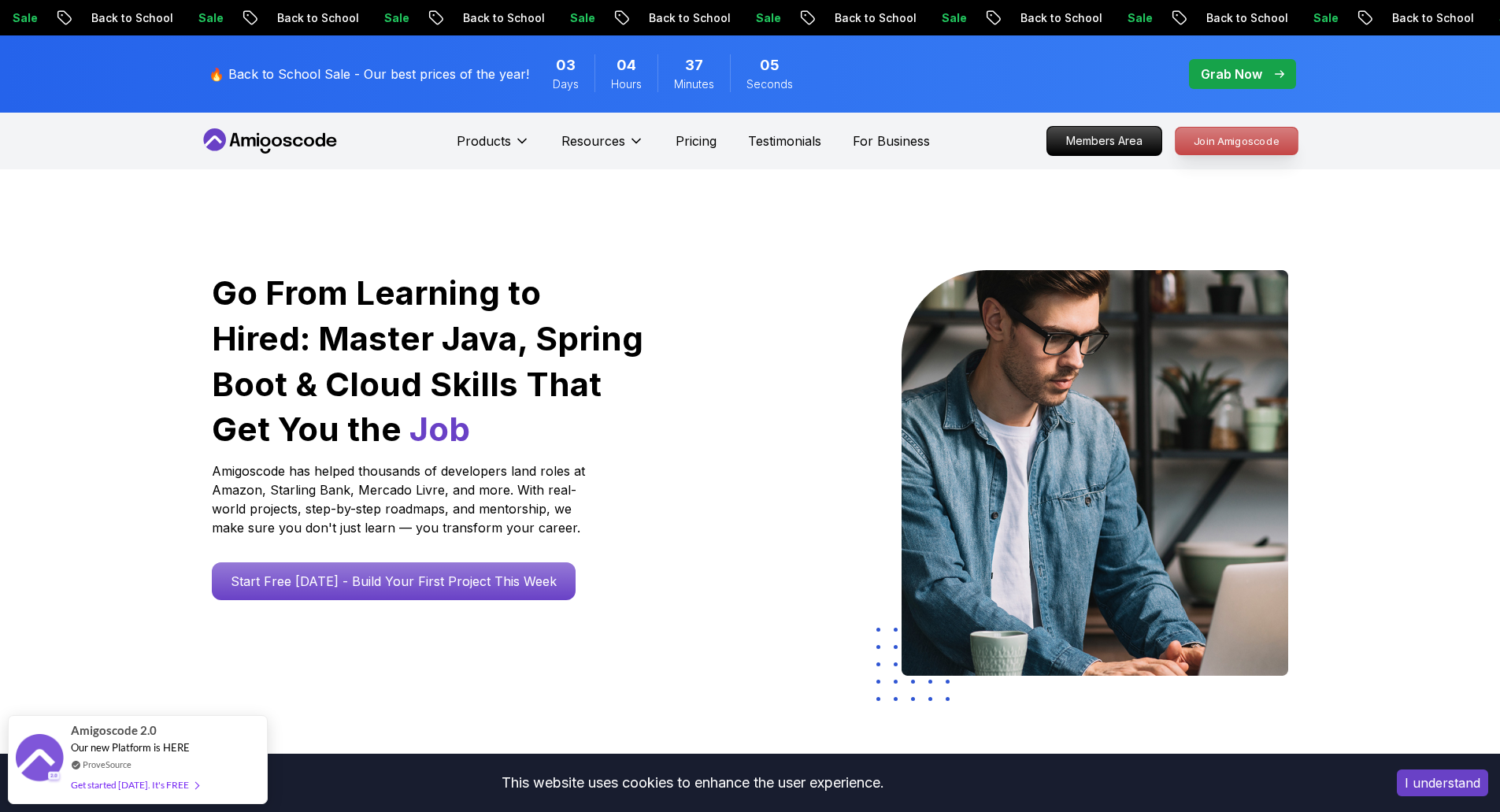
click at [1268, 139] on p "Join Amigoscode" at bounding box center [1236, 141] width 122 height 27
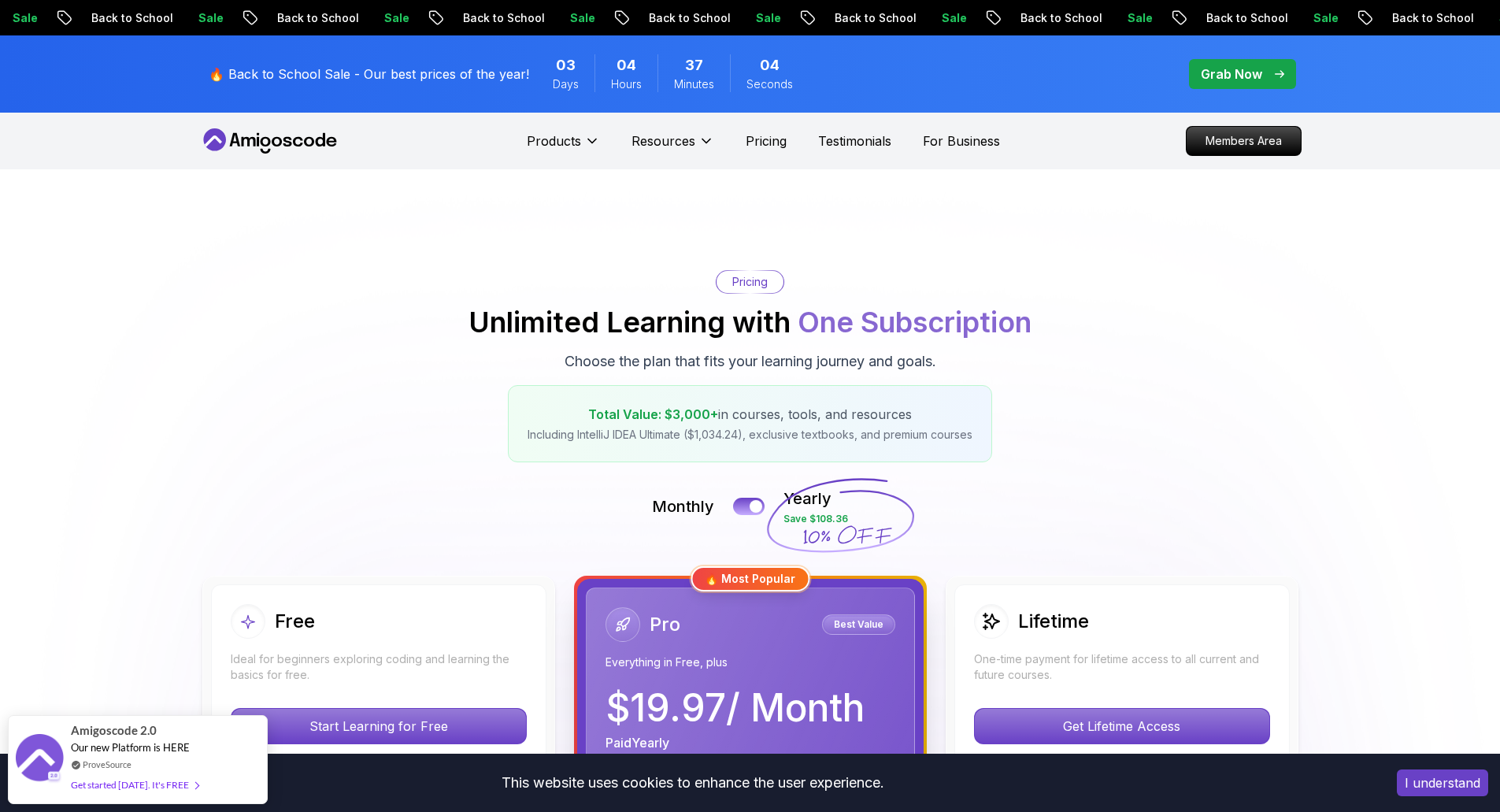
scroll to position [72, 0]
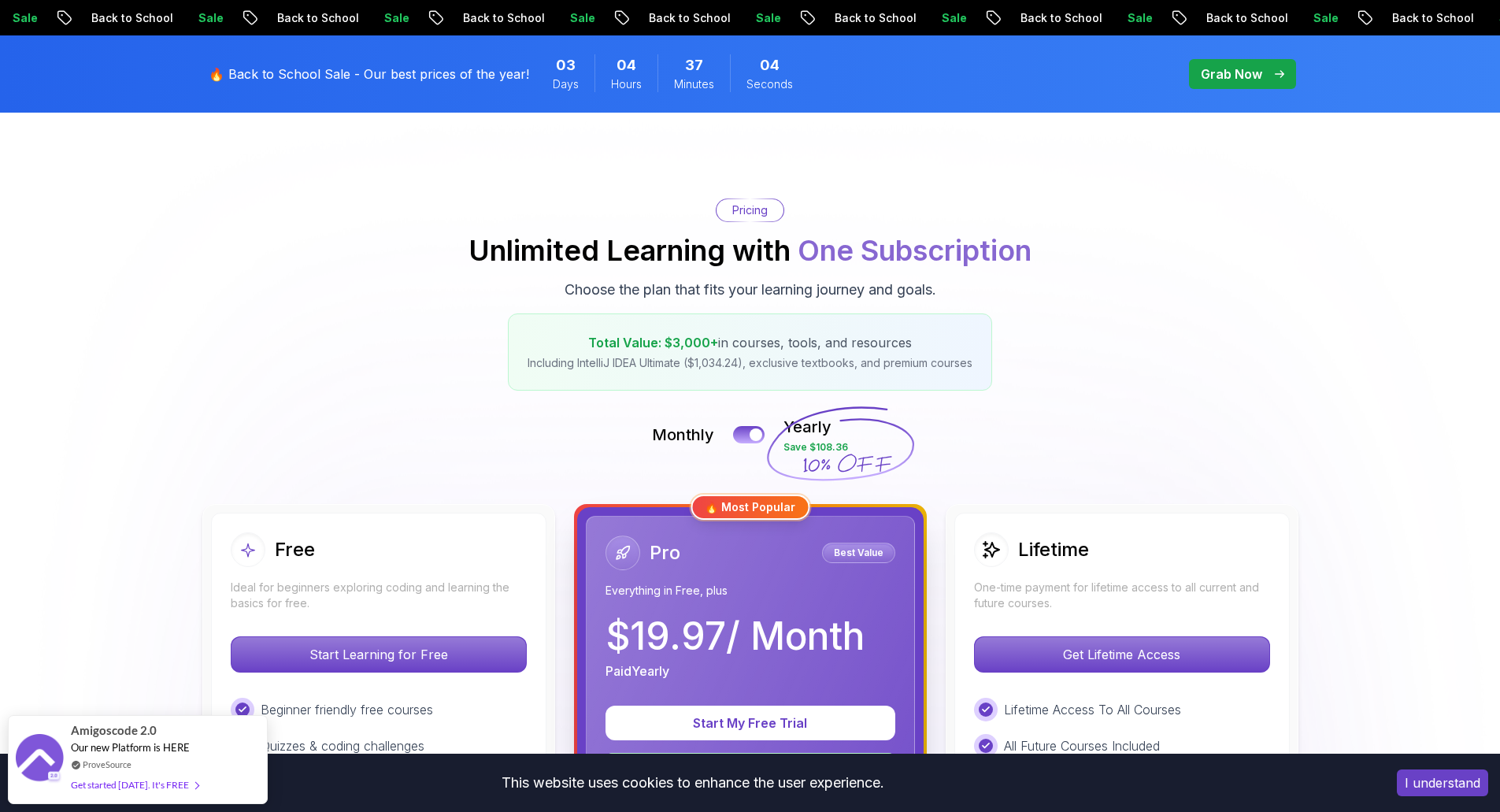
click at [346, 199] on div "Pricing Unlimited Learning with One Subscription Choose the plan that fits your…" at bounding box center [750, 295] width 1103 height 192
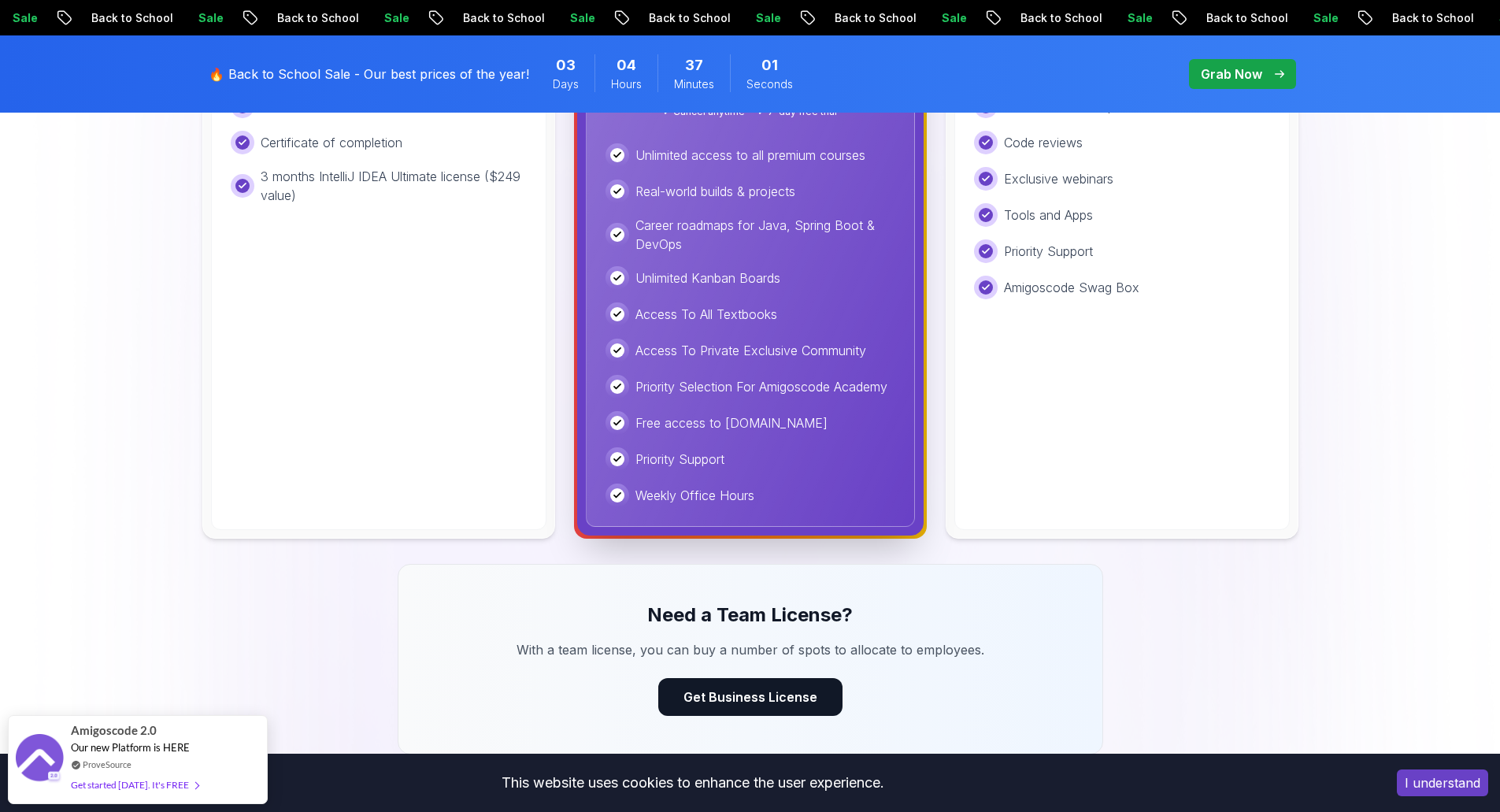
scroll to position [788, 0]
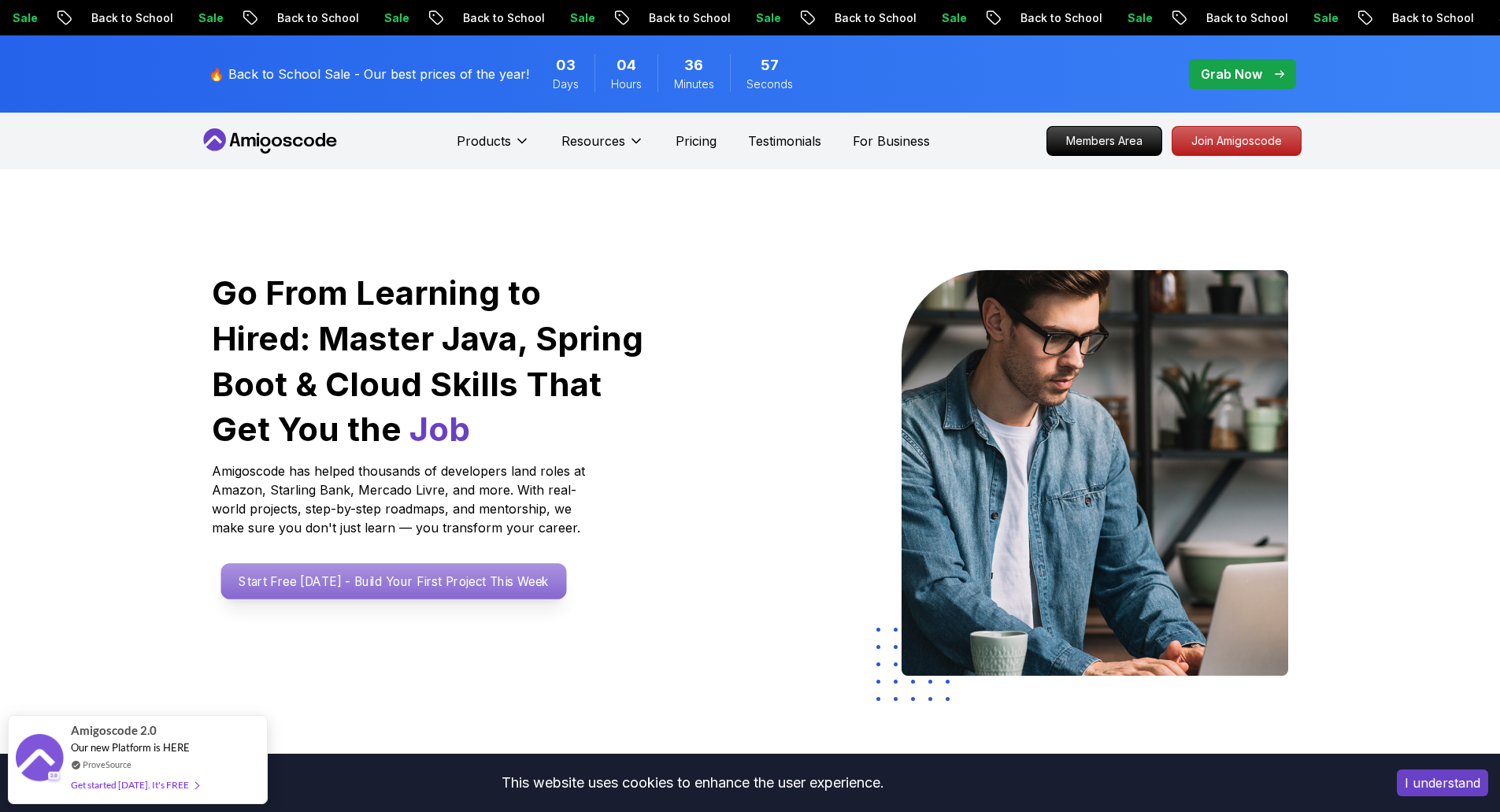
click at [421, 596] on p "Start Free [DATE] - Build Your First Project This Week" at bounding box center [393, 581] width 346 height 36
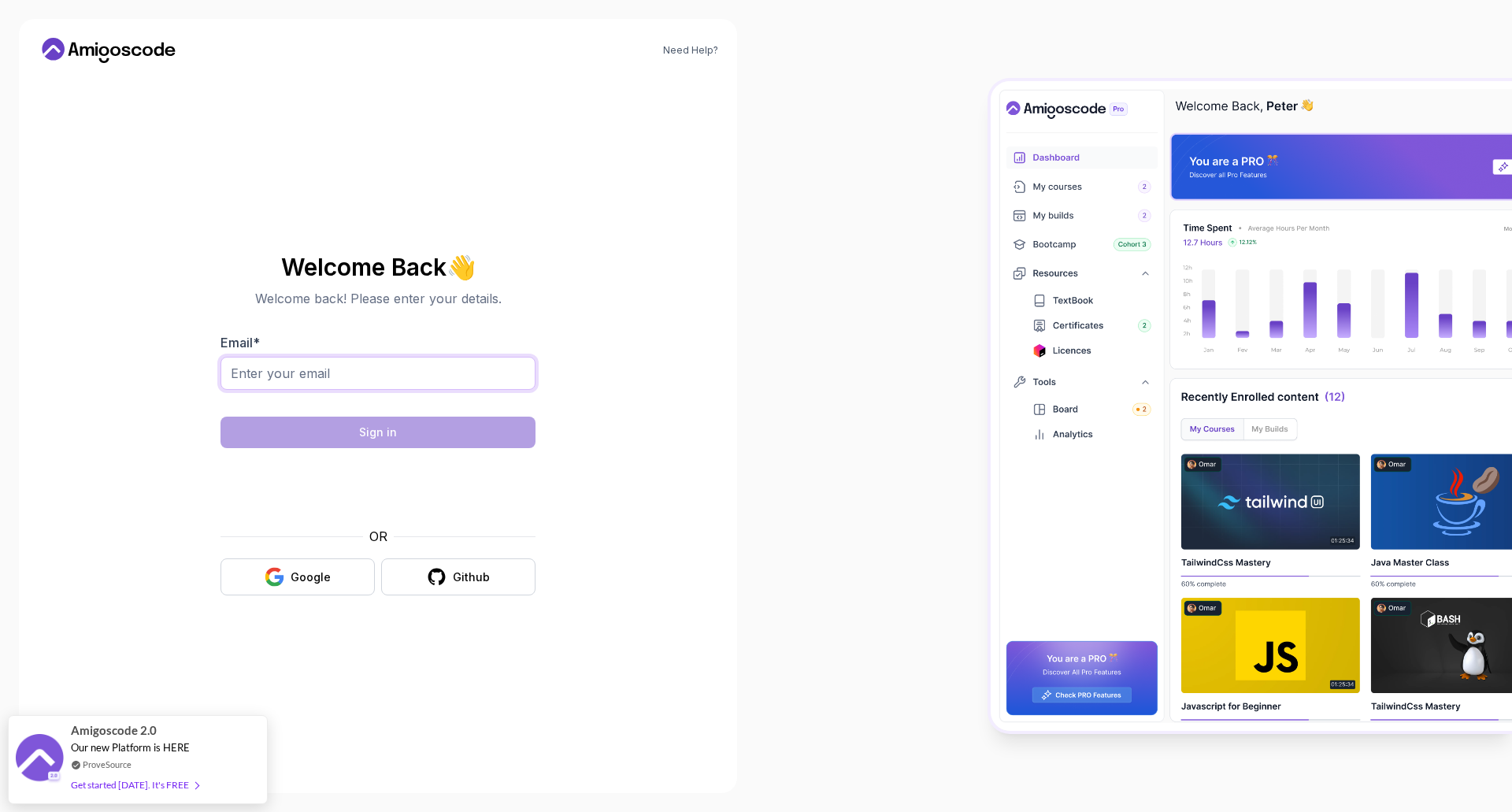
click at [337, 382] on input "Email *" at bounding box center [378, 373] width 315 height 33
type input "[EMAIL_ADDRESS][DOMAIN_NAME]"
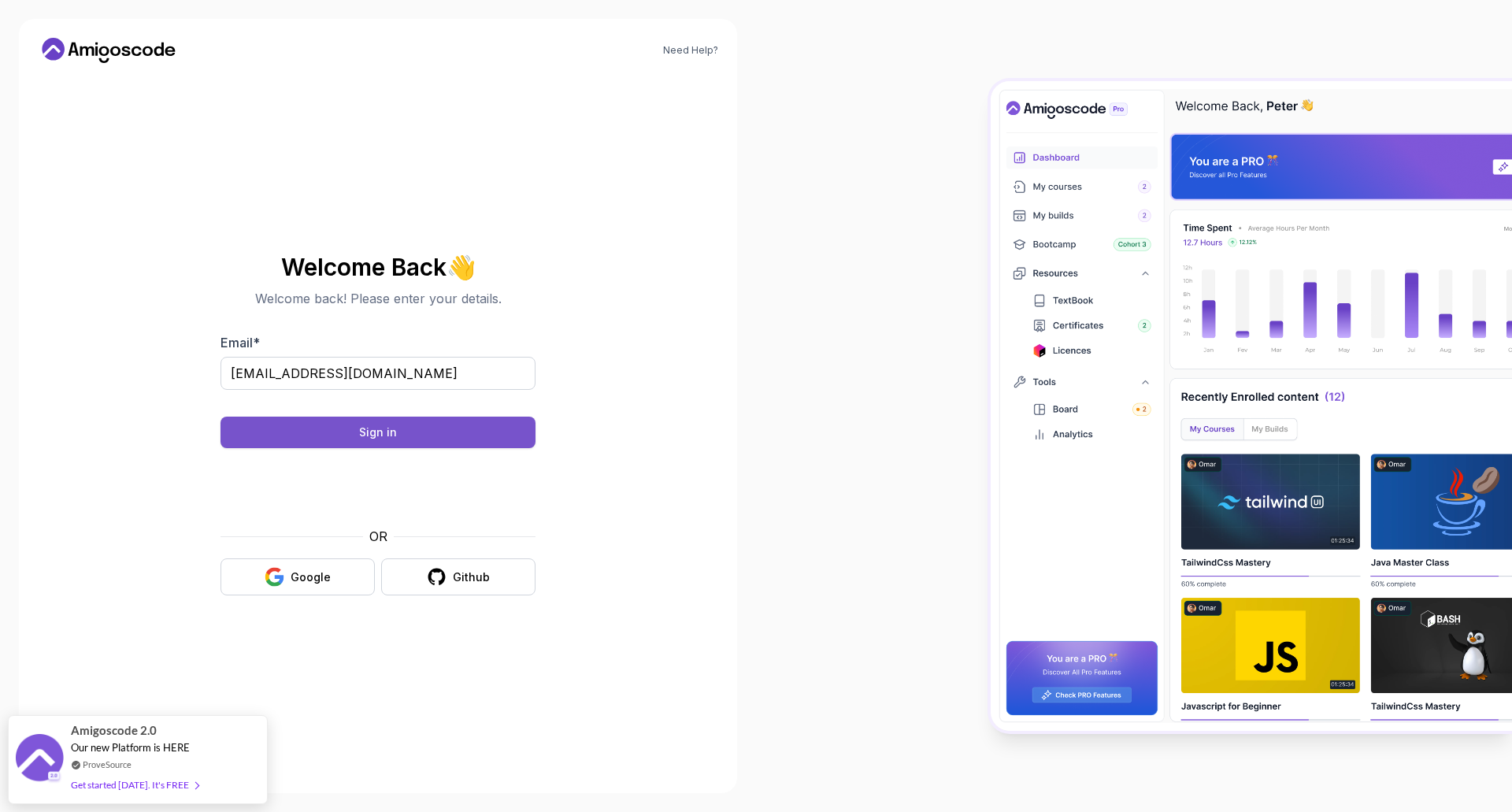
click at [367, 425] on div "Sign in" at bounding box center [378, 432] width 38 height 16
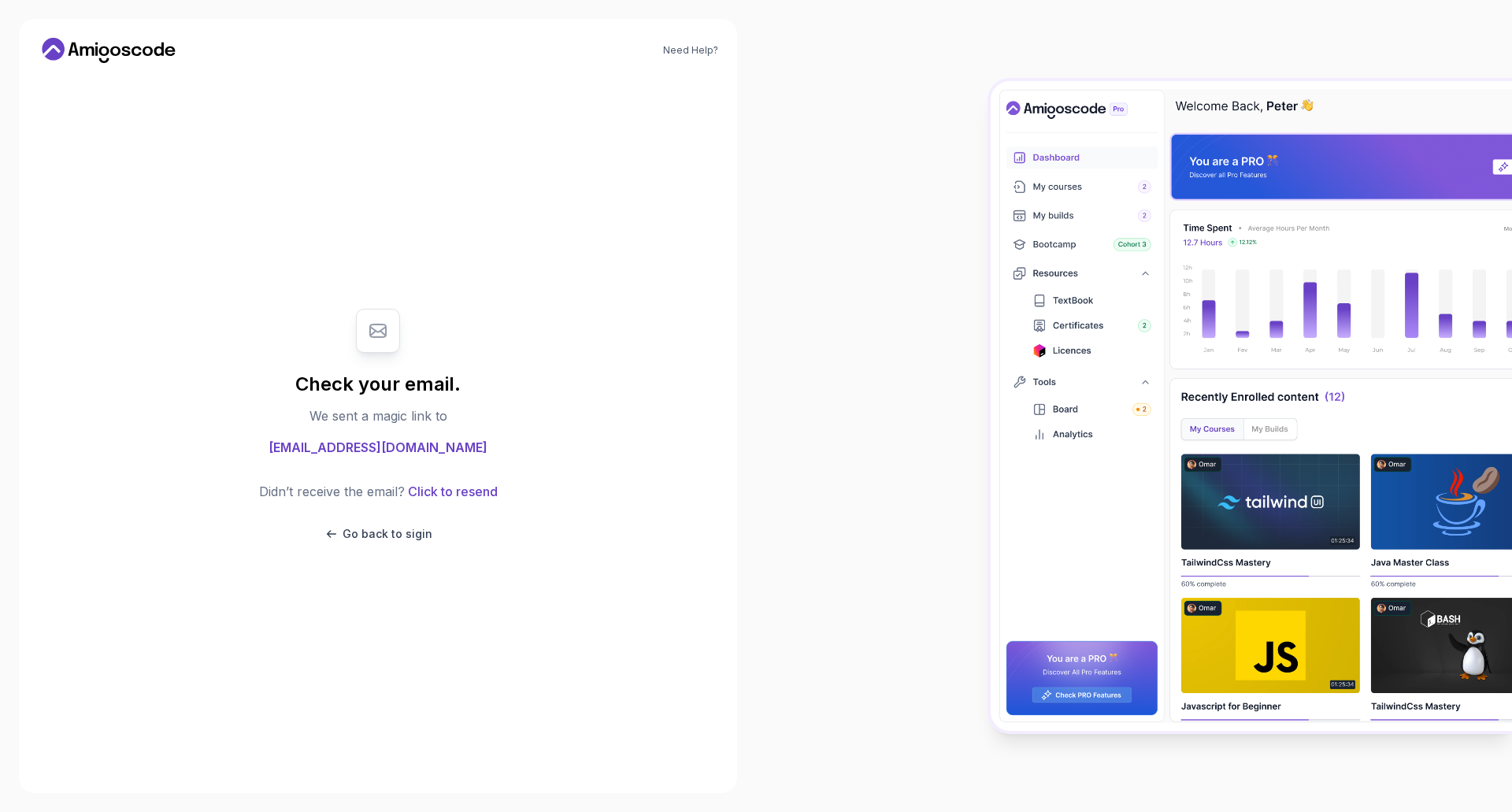
click at [118, 43] on icon at bounding box center [109, 50] width 142 height 25
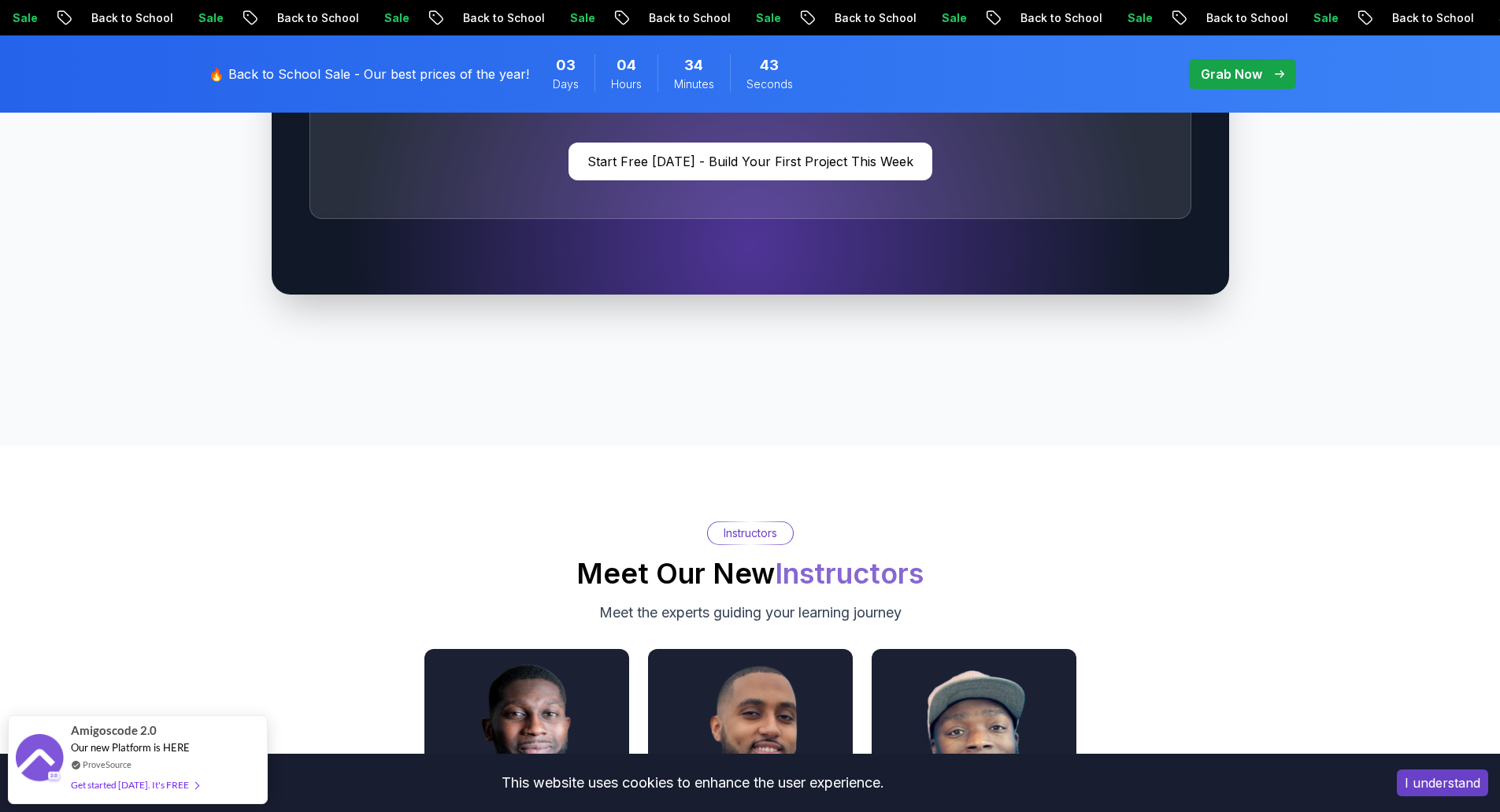
scroll to position [5276, 0]
